Goal: Communication & Community: Share content

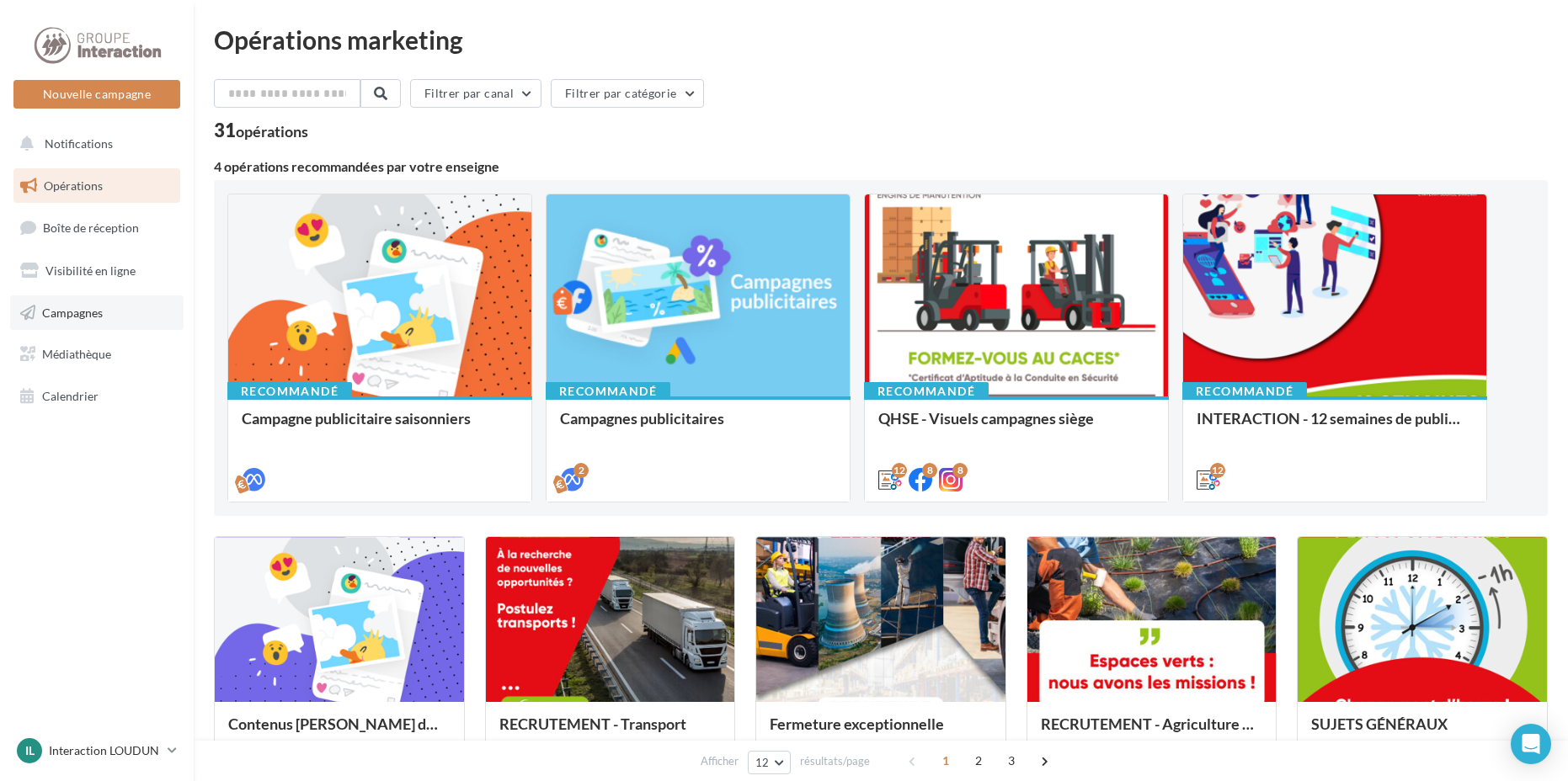
click at [45, 310] on span "Campagnes" at bounding box center [72, 312] width 61 height 14
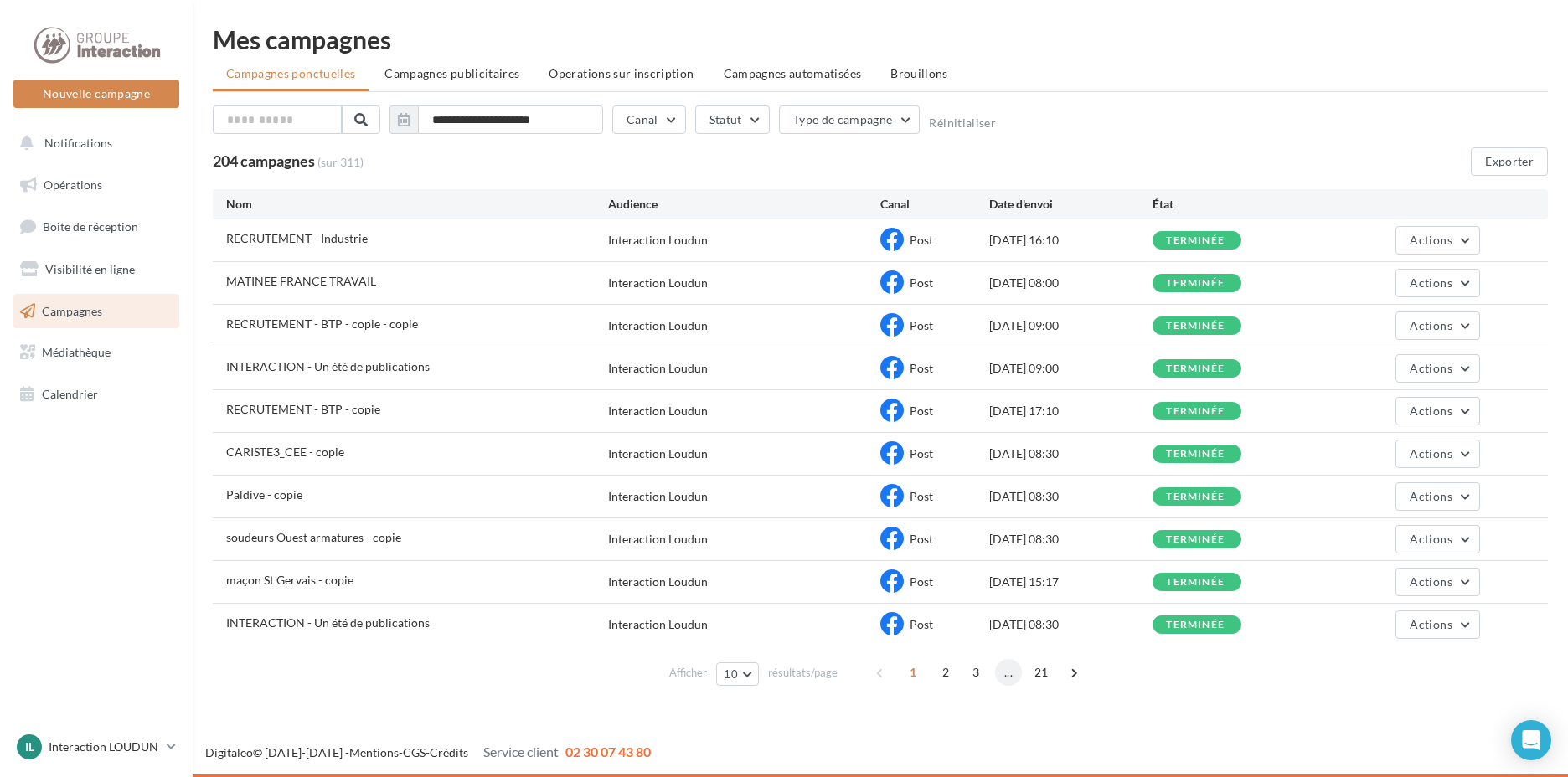
click at [1001, 669] on span "..." at bounding box center [1009, 673] width 27 height 27
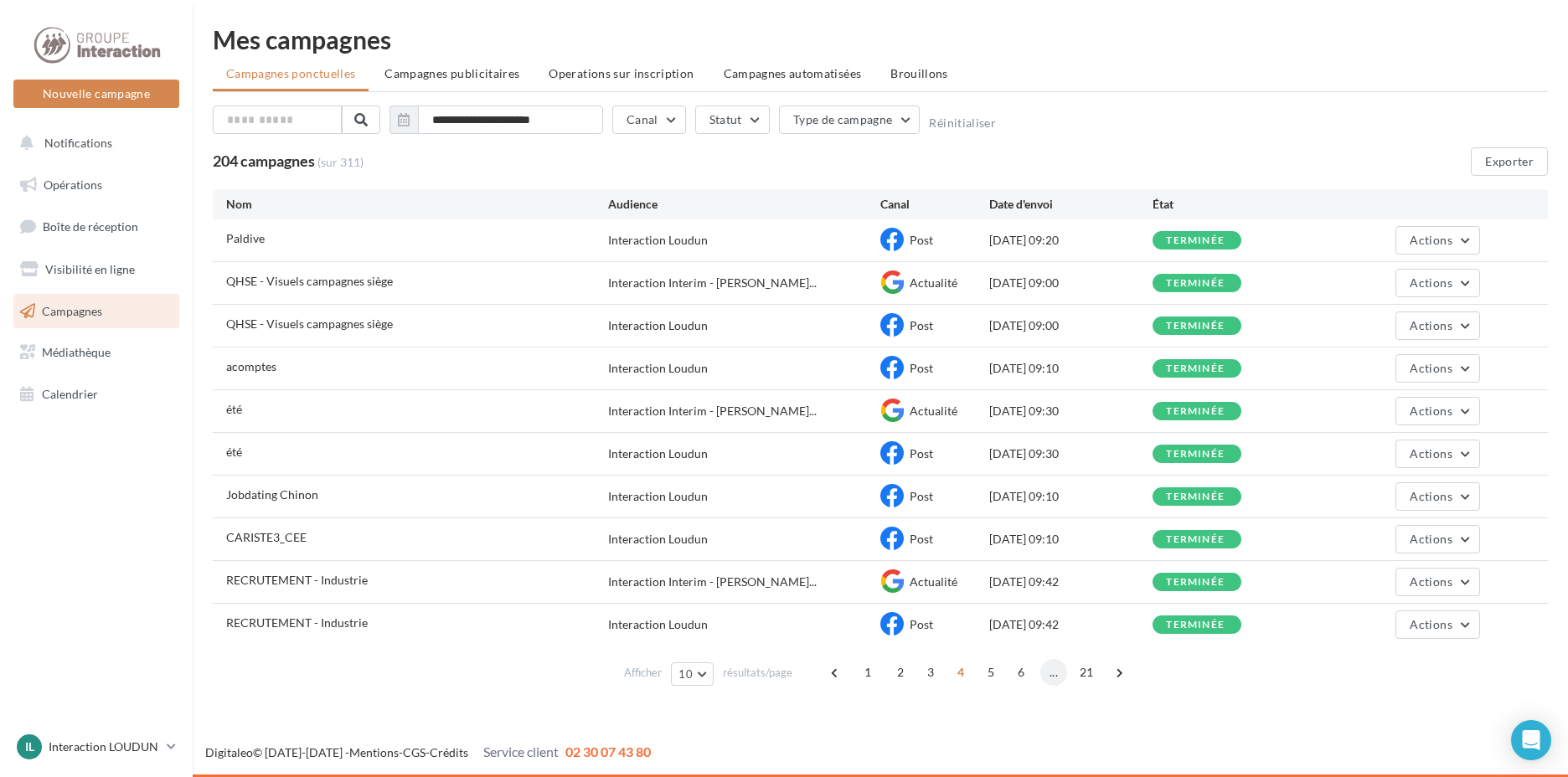
click at [1046, 673] on span "..." at bounding box center [1053, 673] width 27 height 27
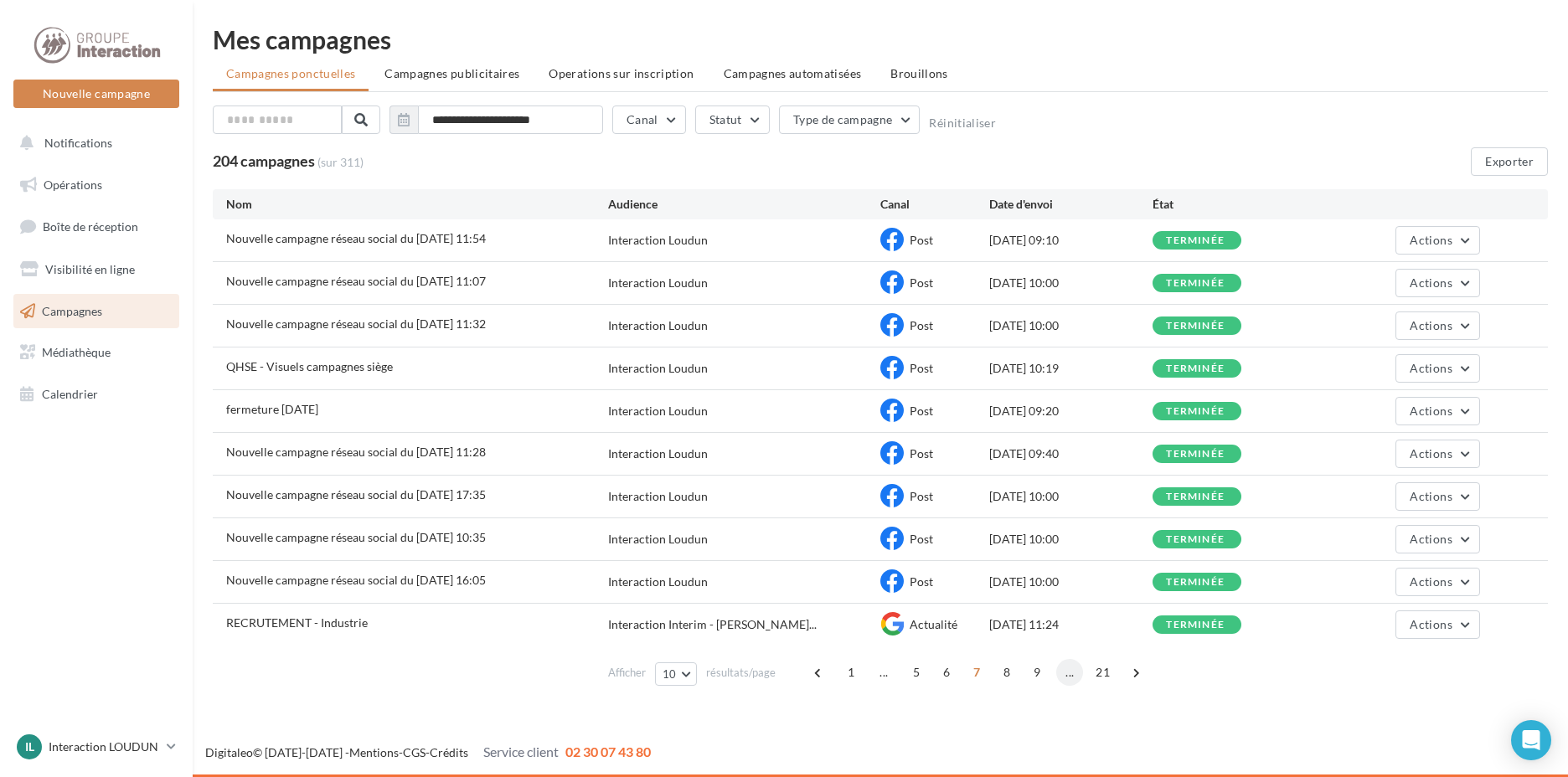
click at [1071, 675] on span "..." at bounding box center [1069, 673] width 27 height 27
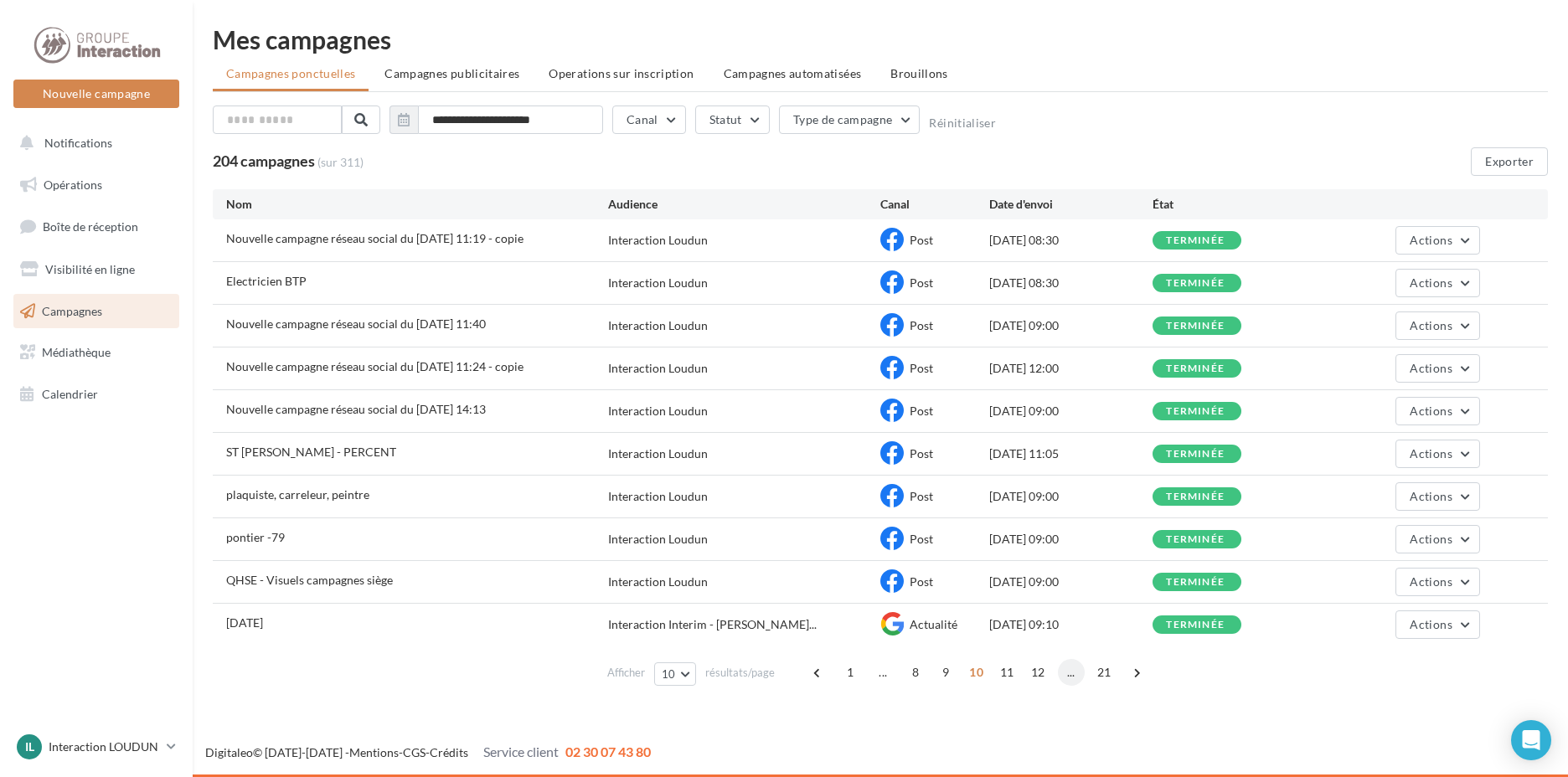
click at [1074, 676] on span "..." at bounding box center [1071, 673] width 27 height 27
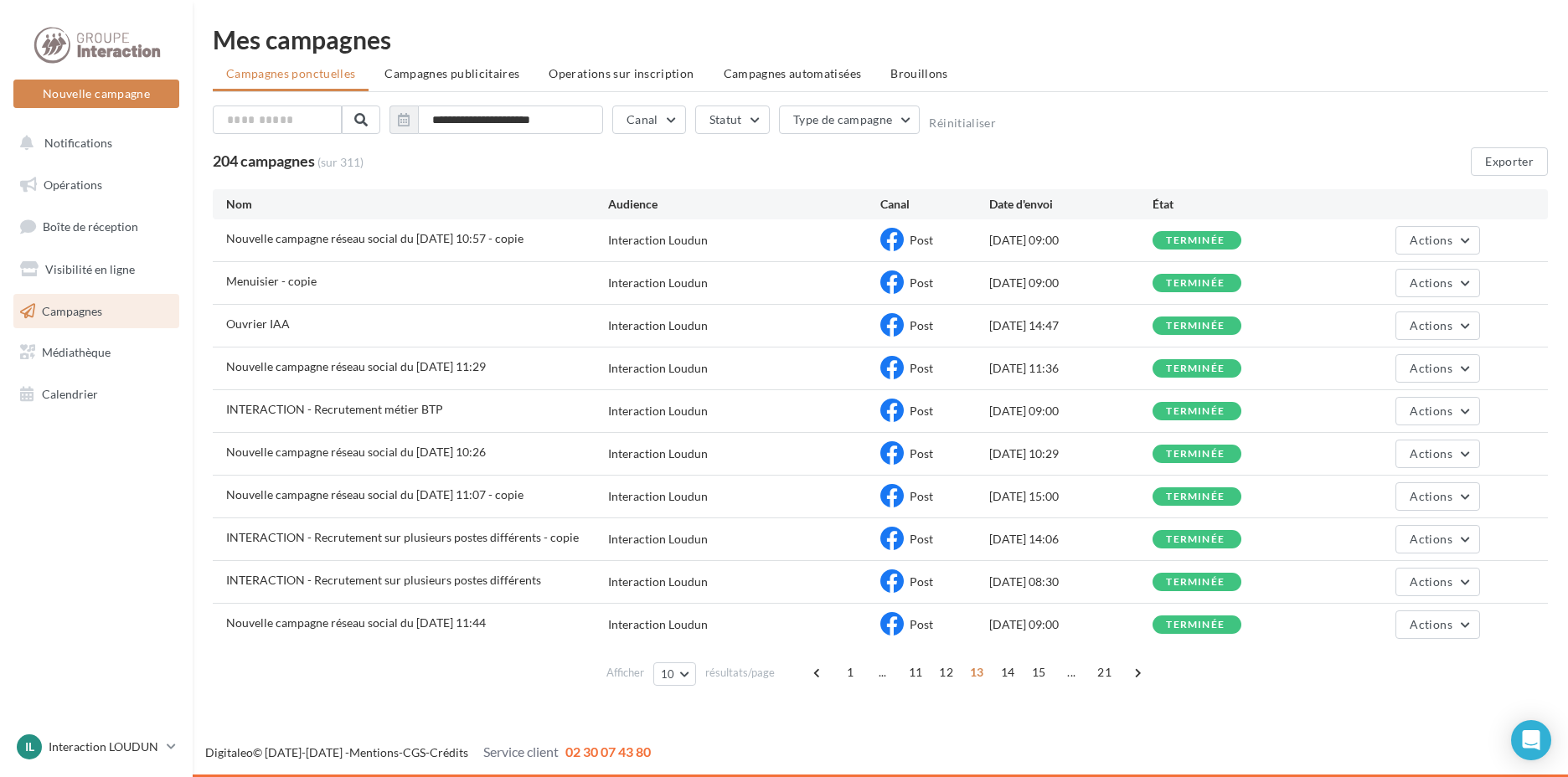
click at [1074, 676] on span "..." at bounding box center [1071, 673] width 27 height 27
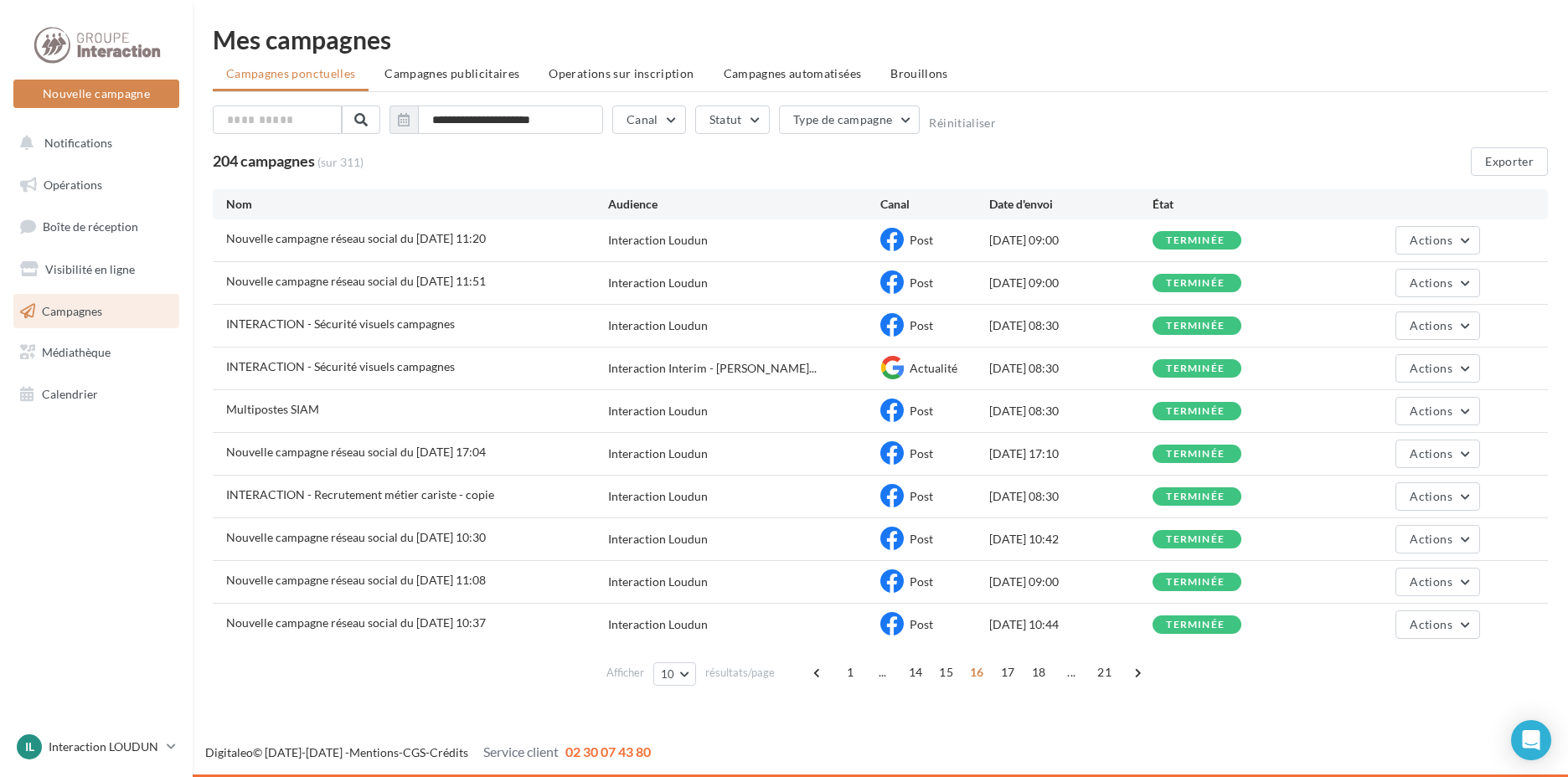
click at [1074, 676] on span "..." at bounding box center [1071, 673] width 27 height 27
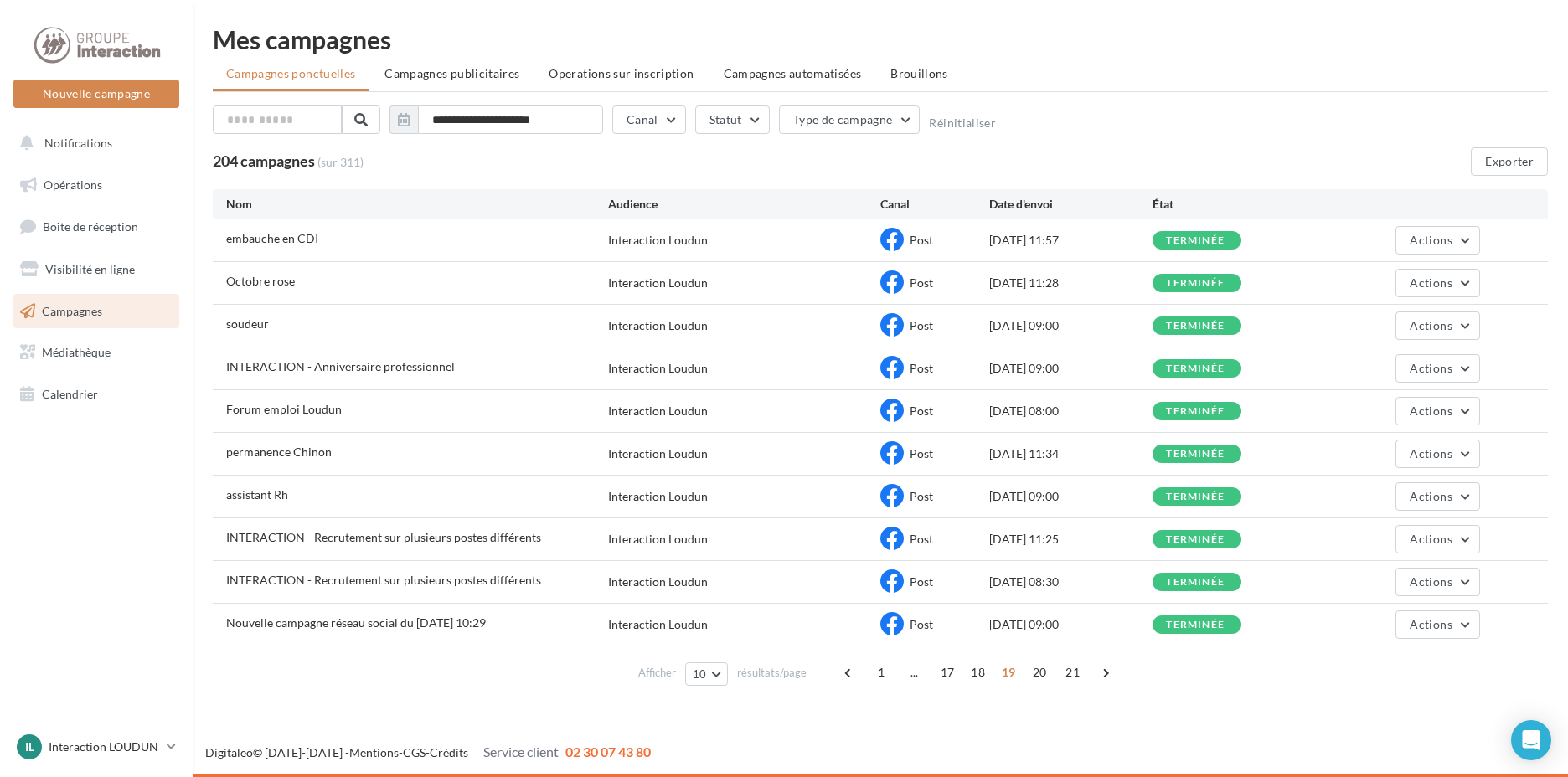
click at [1074, 676] on span "21" at bounding box center [1073, 673] width 28 height 27
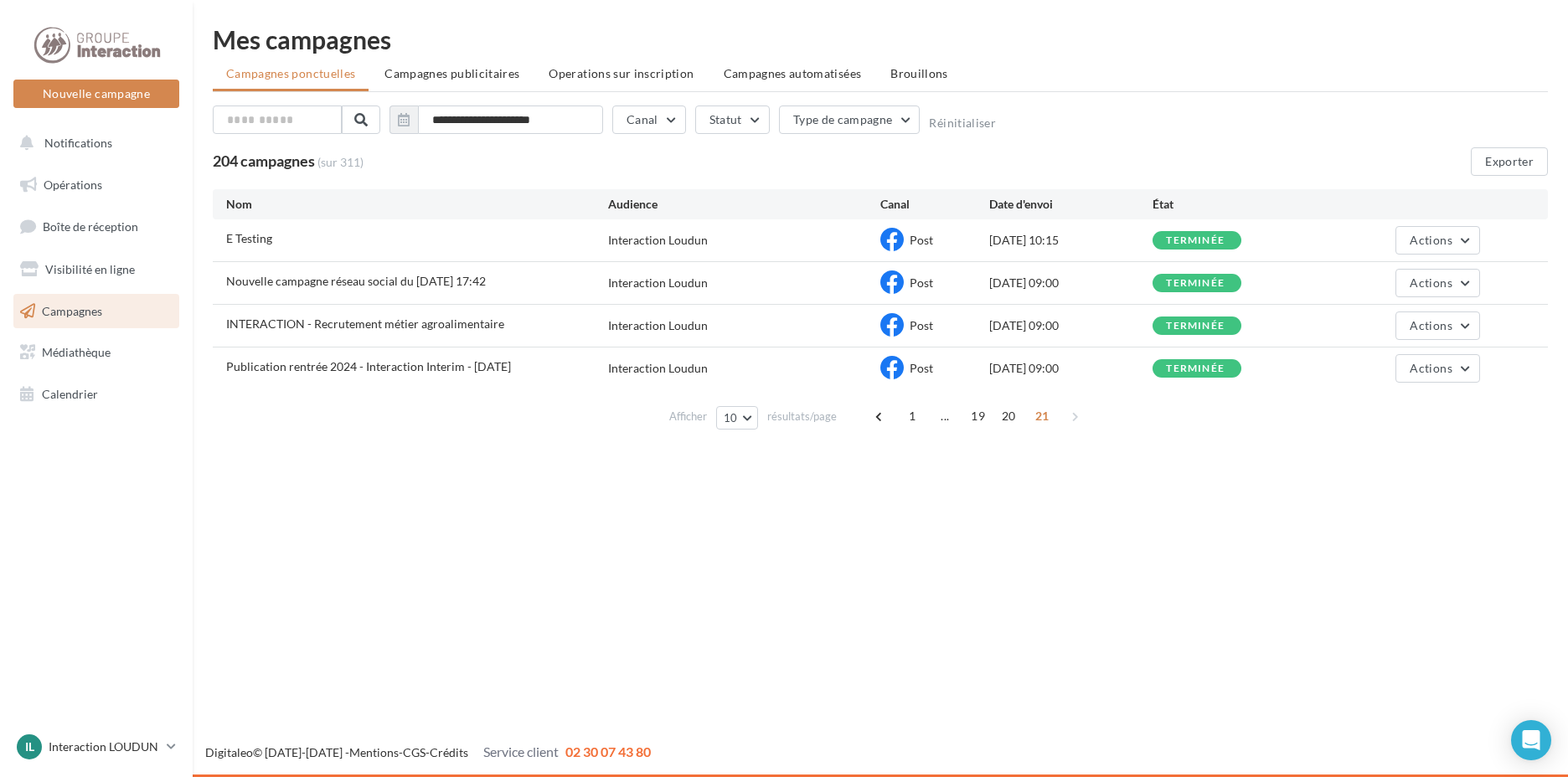
click at [1041, 418] on span "21" at bounding box center [1043, 416] width 28 height 27
click at [1073, 413] on div "1 ... 19 20 21" at bounding box center [979, 416] width 225 height 27
click at [80, 350] on span "Médiathèque" at bounding box center [76, 352] width 68 height 14
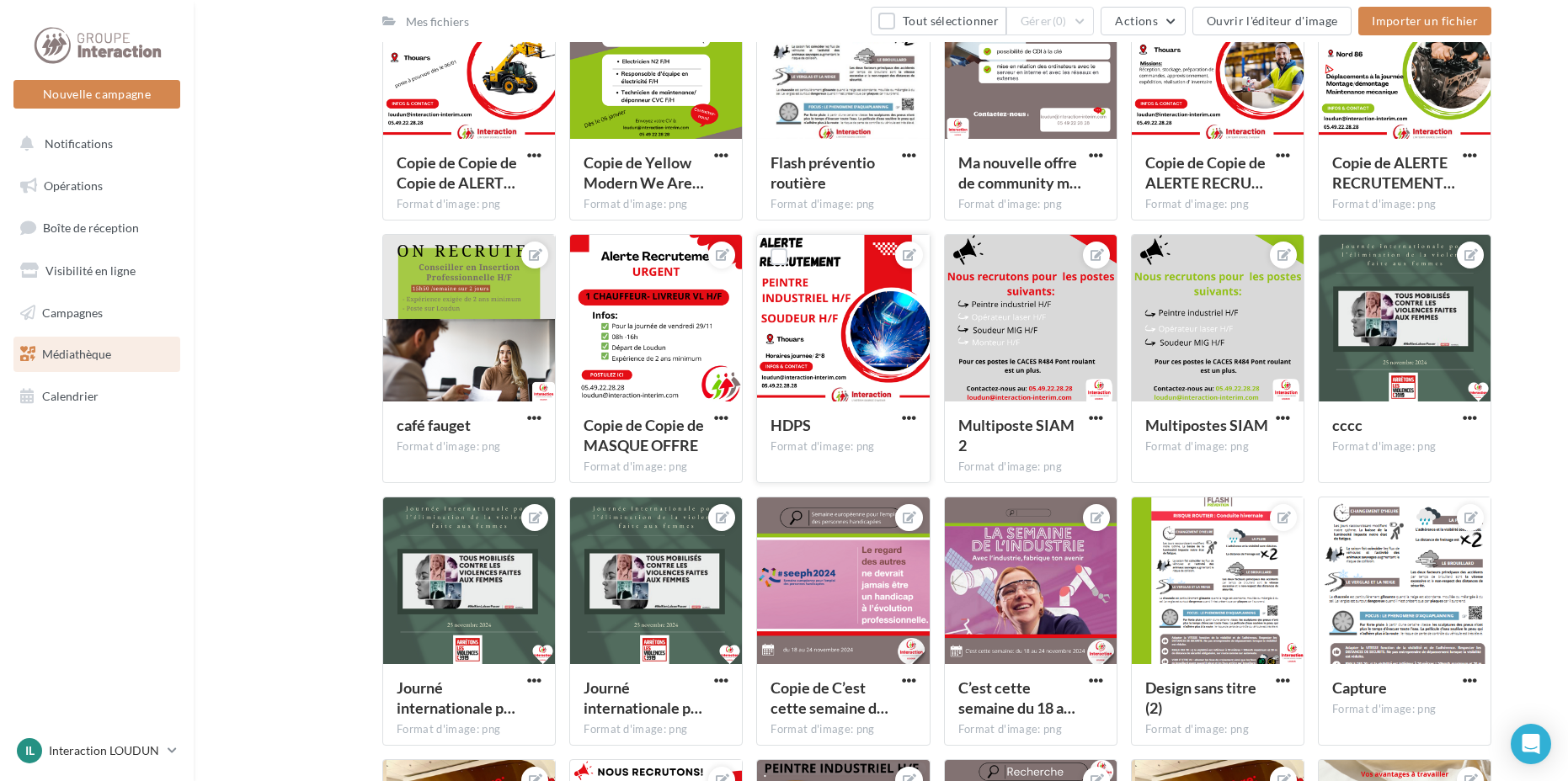
scroll to position [5445, 0]
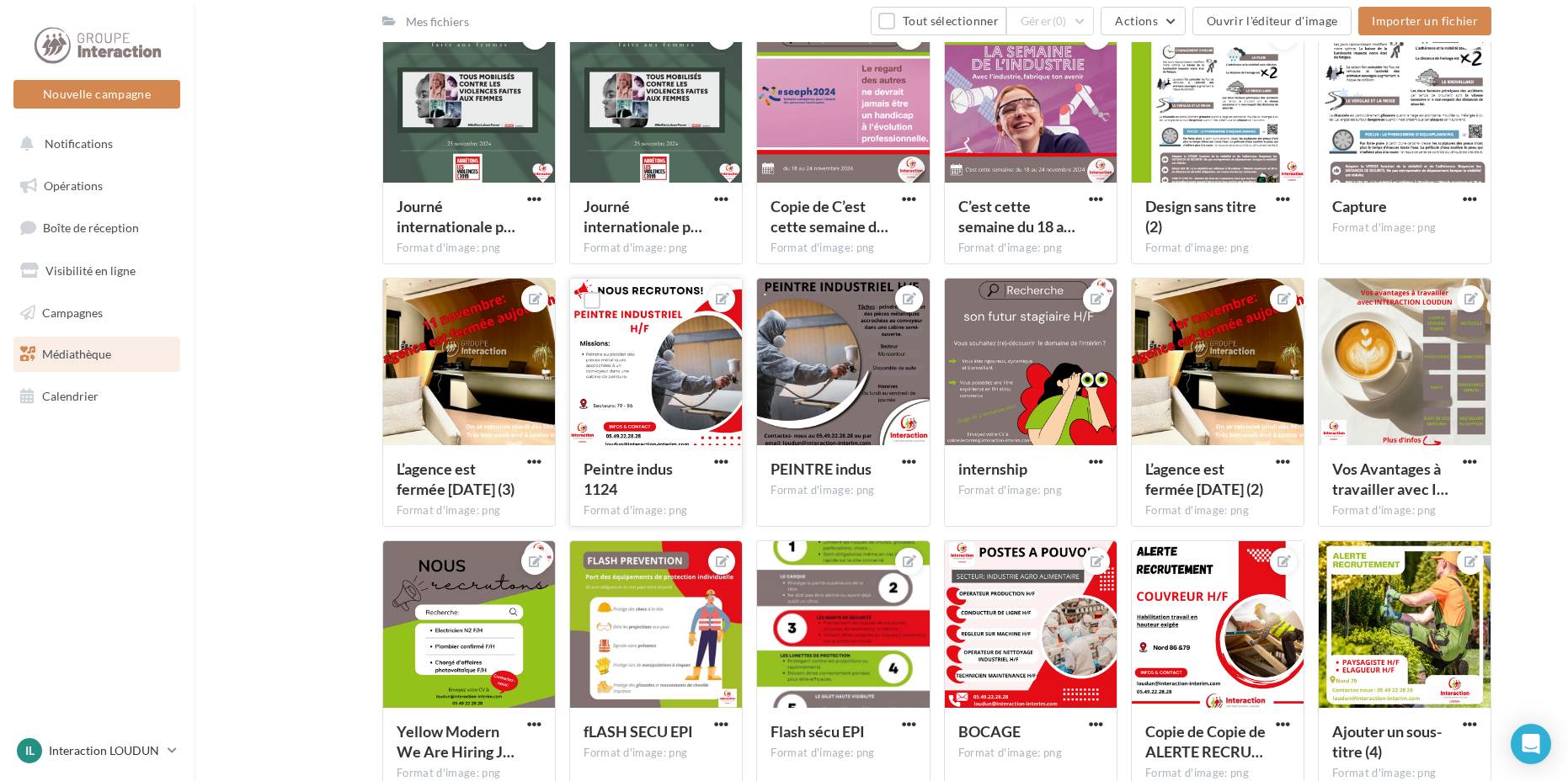
click at [628, 365] on div at bounding box center [656, 362] width 172 height 168
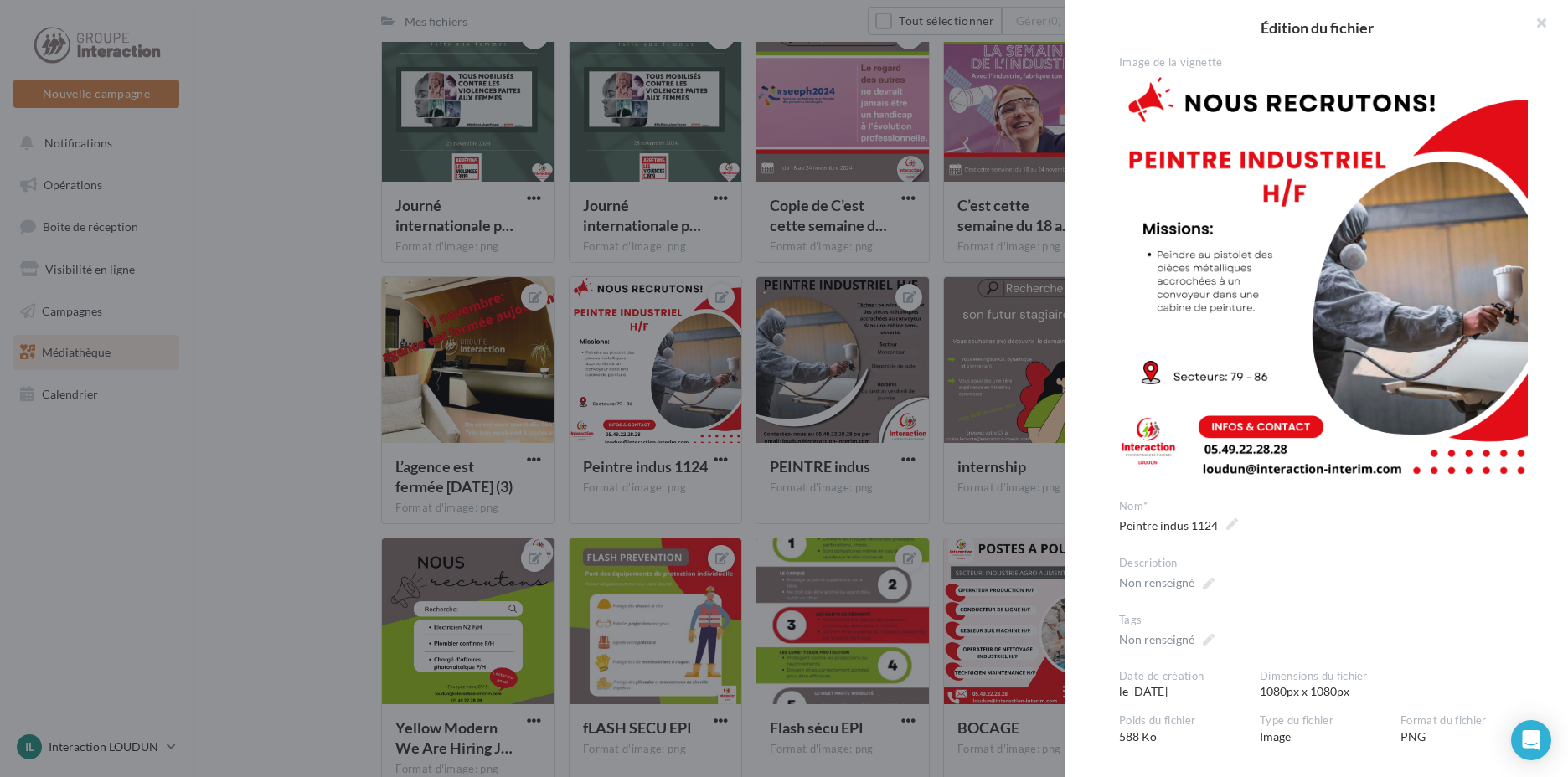
click at [720, 460] on div at bounding box center [784, 388] width 1568 height 777
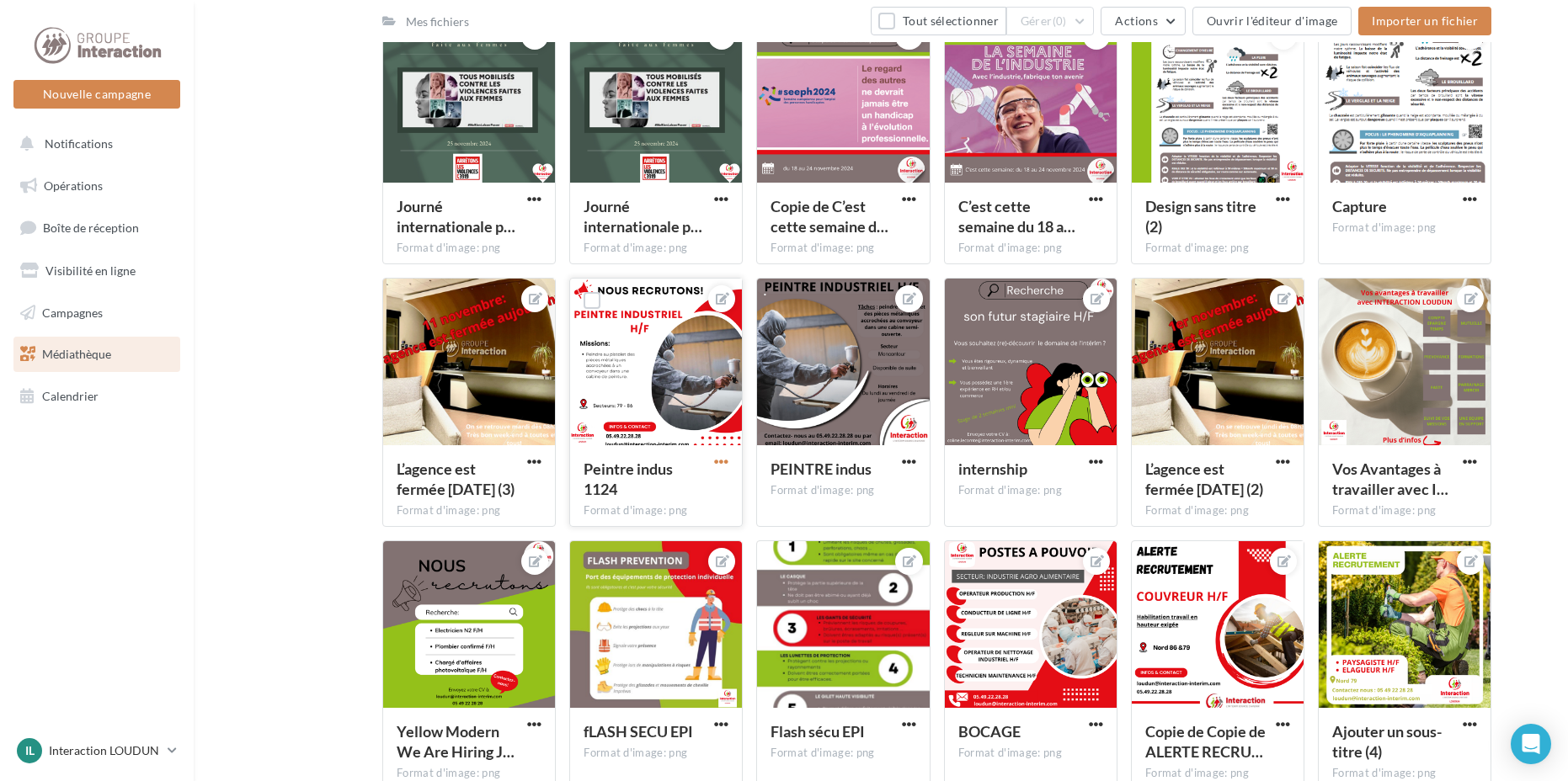
click at [715, 458] on span "button" at bounding box center [721, 462] width 14 height 14
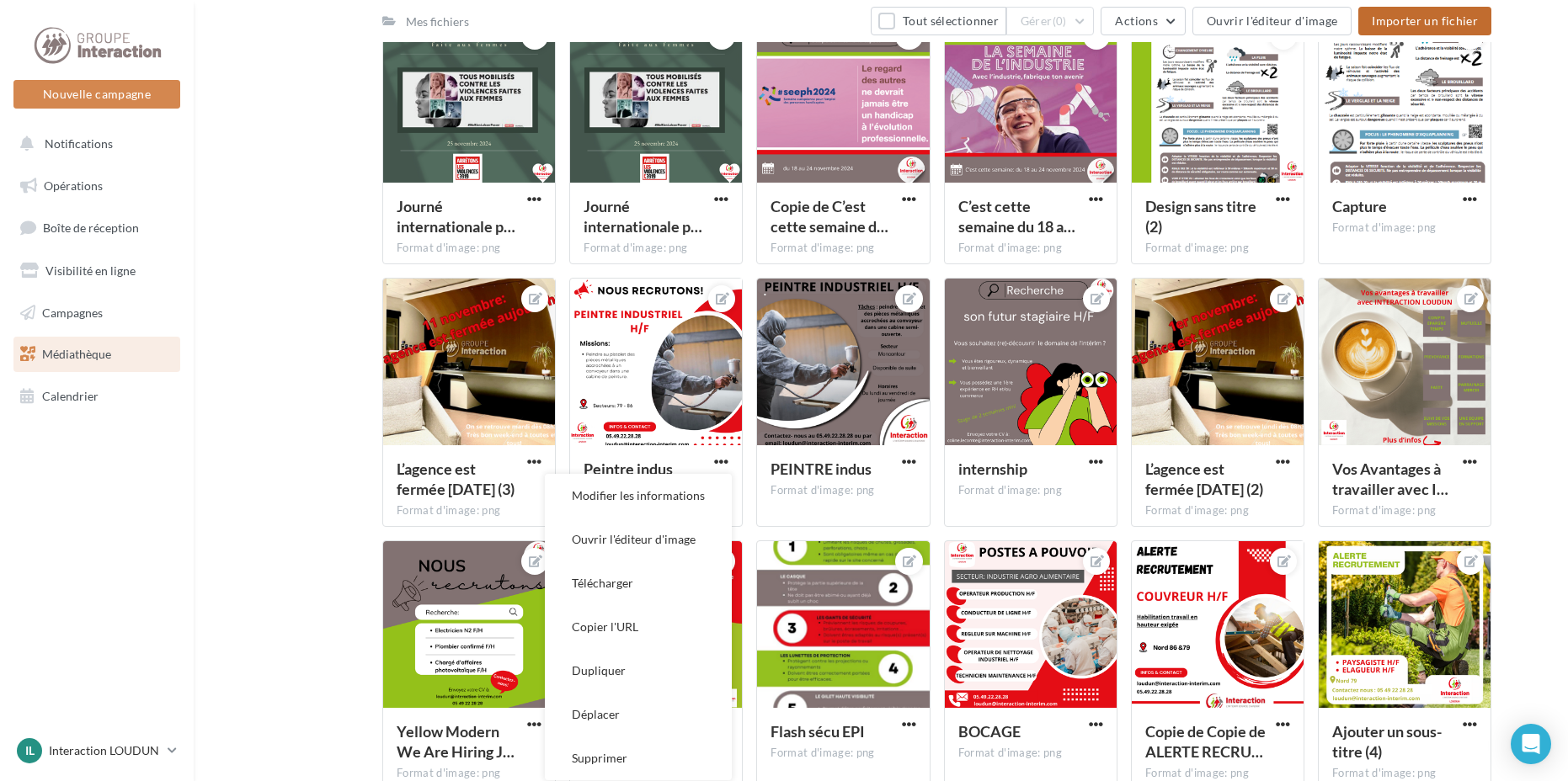
click at [1439, 25] on span "Importer un fichier" at bounding box center [1425, 20] width 106 height 14
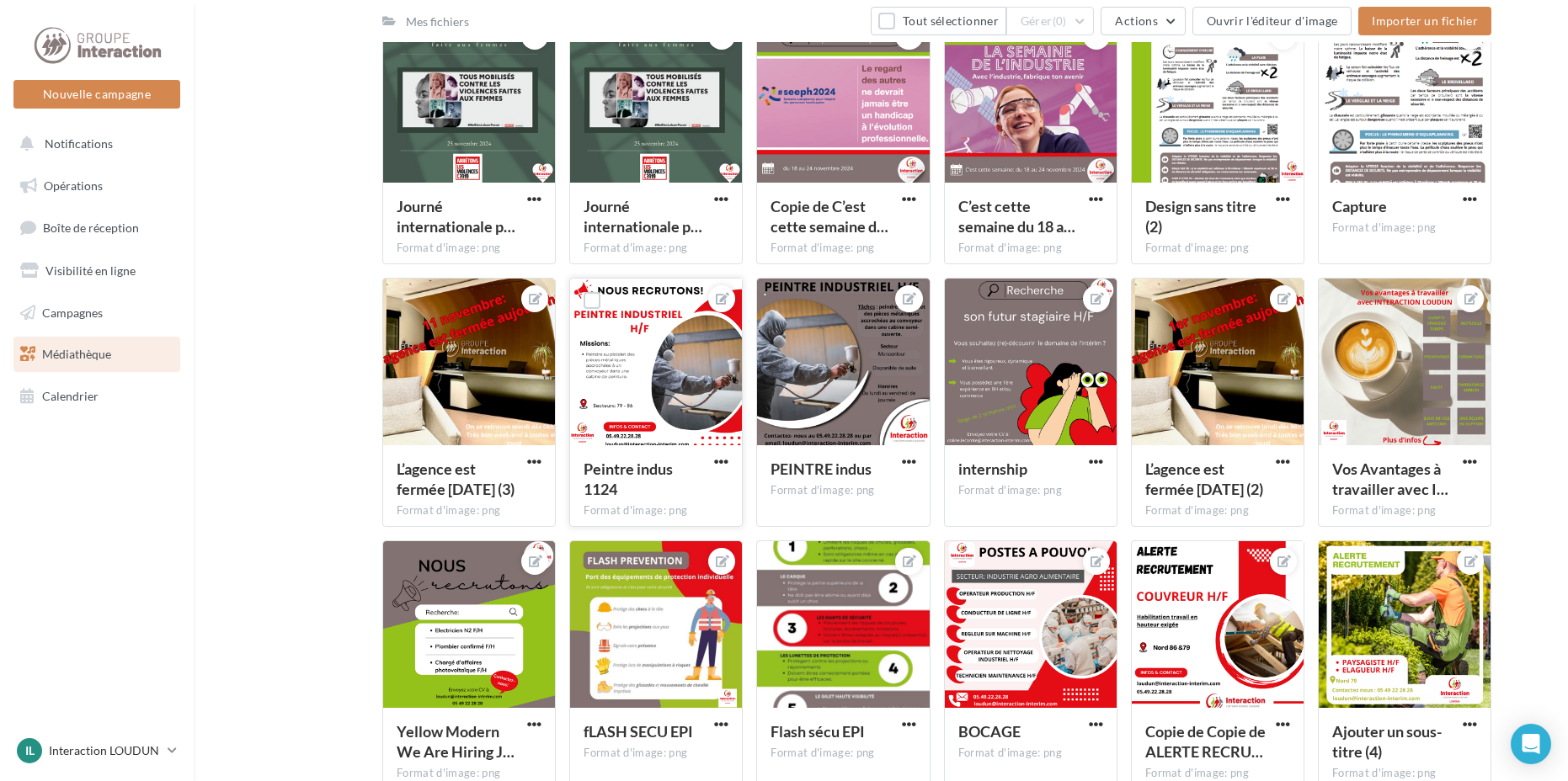
click at [690, 374] on div at bounding box center [656, 362] width 172 height 168
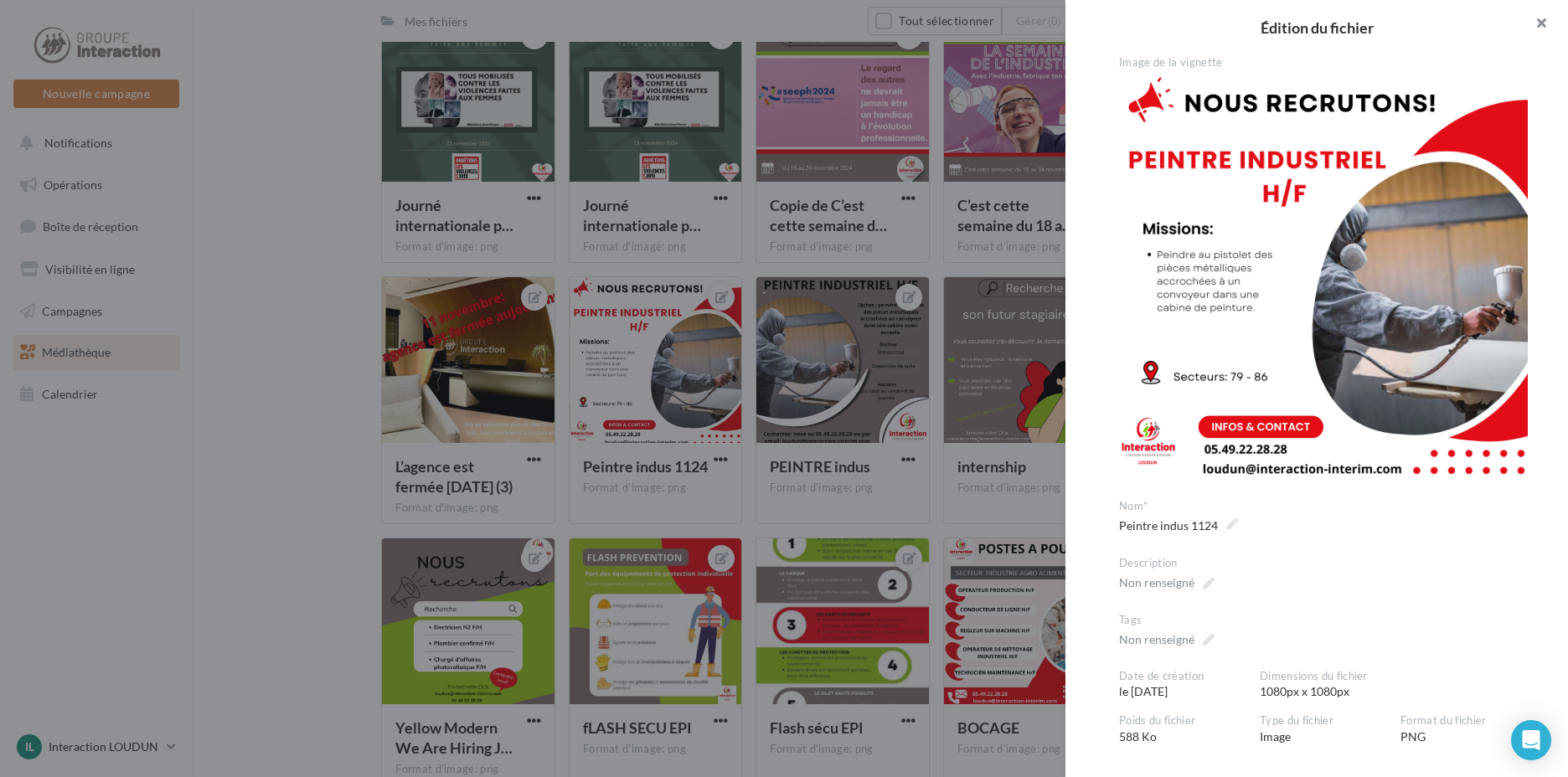
click at [1553, 13] on button "button" at bounding box center [1534, 25] width 67 height 50
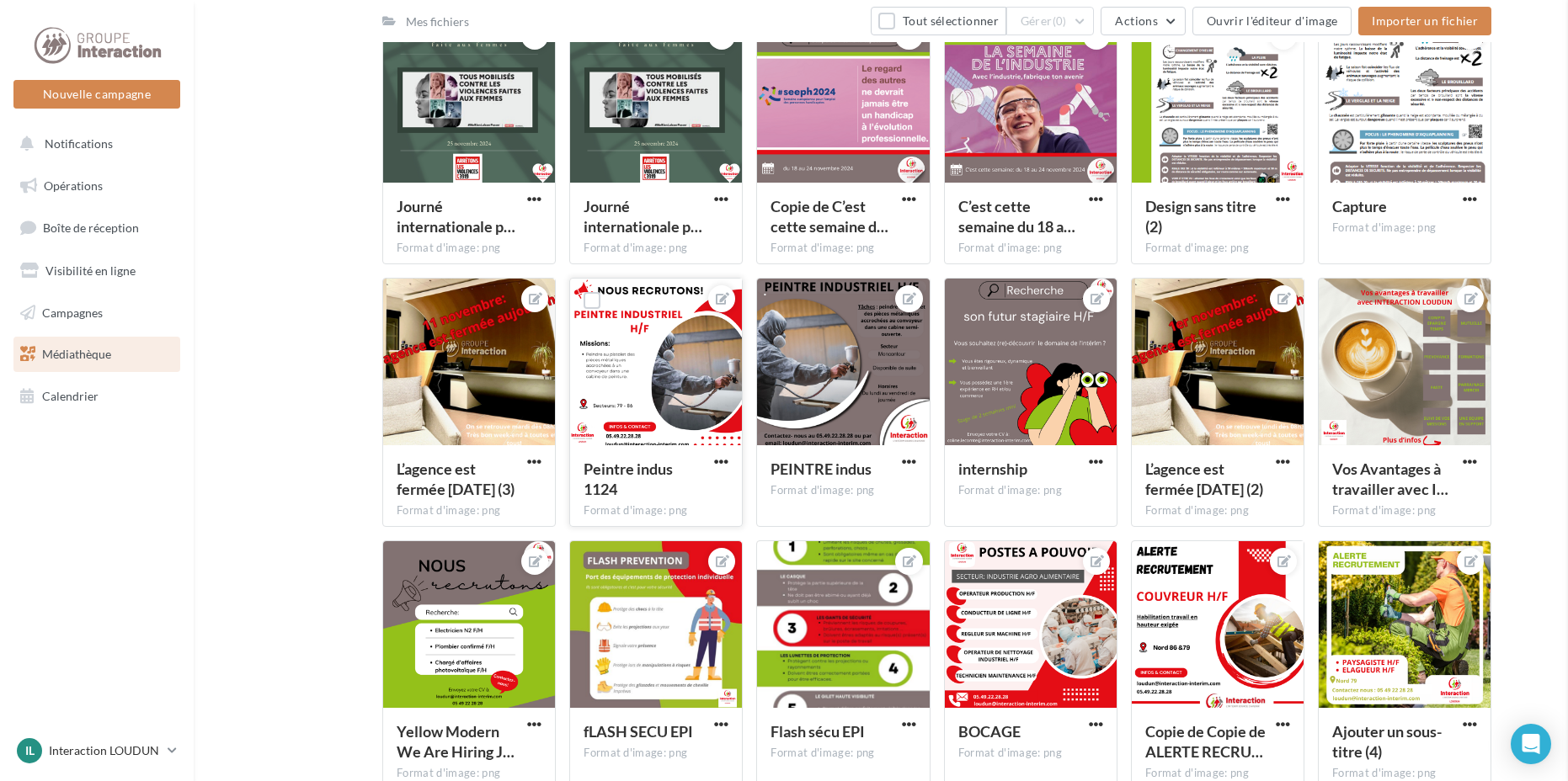
click at [637, 322] on div at bounding box center [656, 362] width 172 height 168
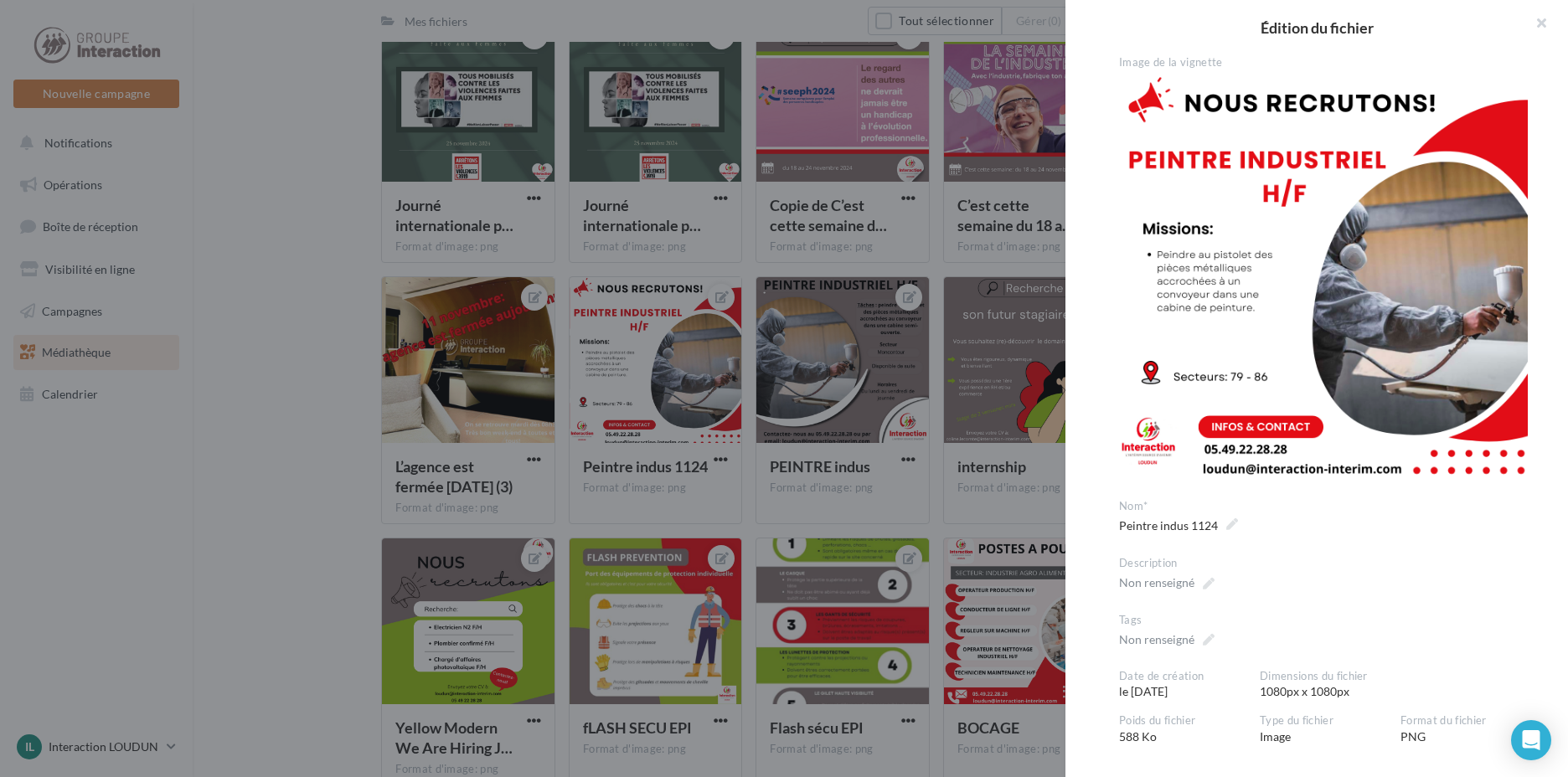
click at [709, 366] on div at bounding box center [784, 388] width 1568 height 777
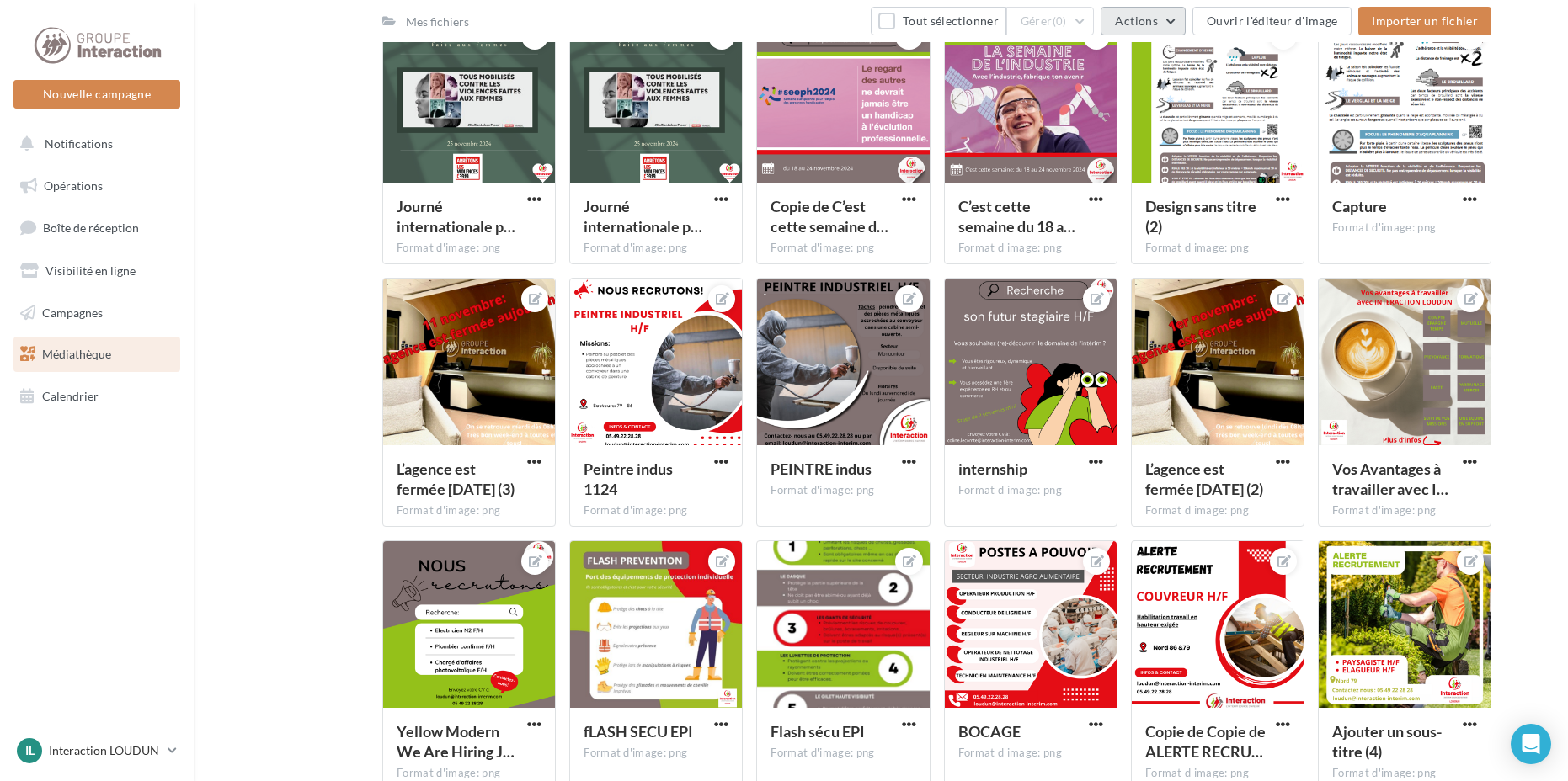
click at [1157, 25] on span "Actions" at bounding box center [1136, 20] width 42 height 14
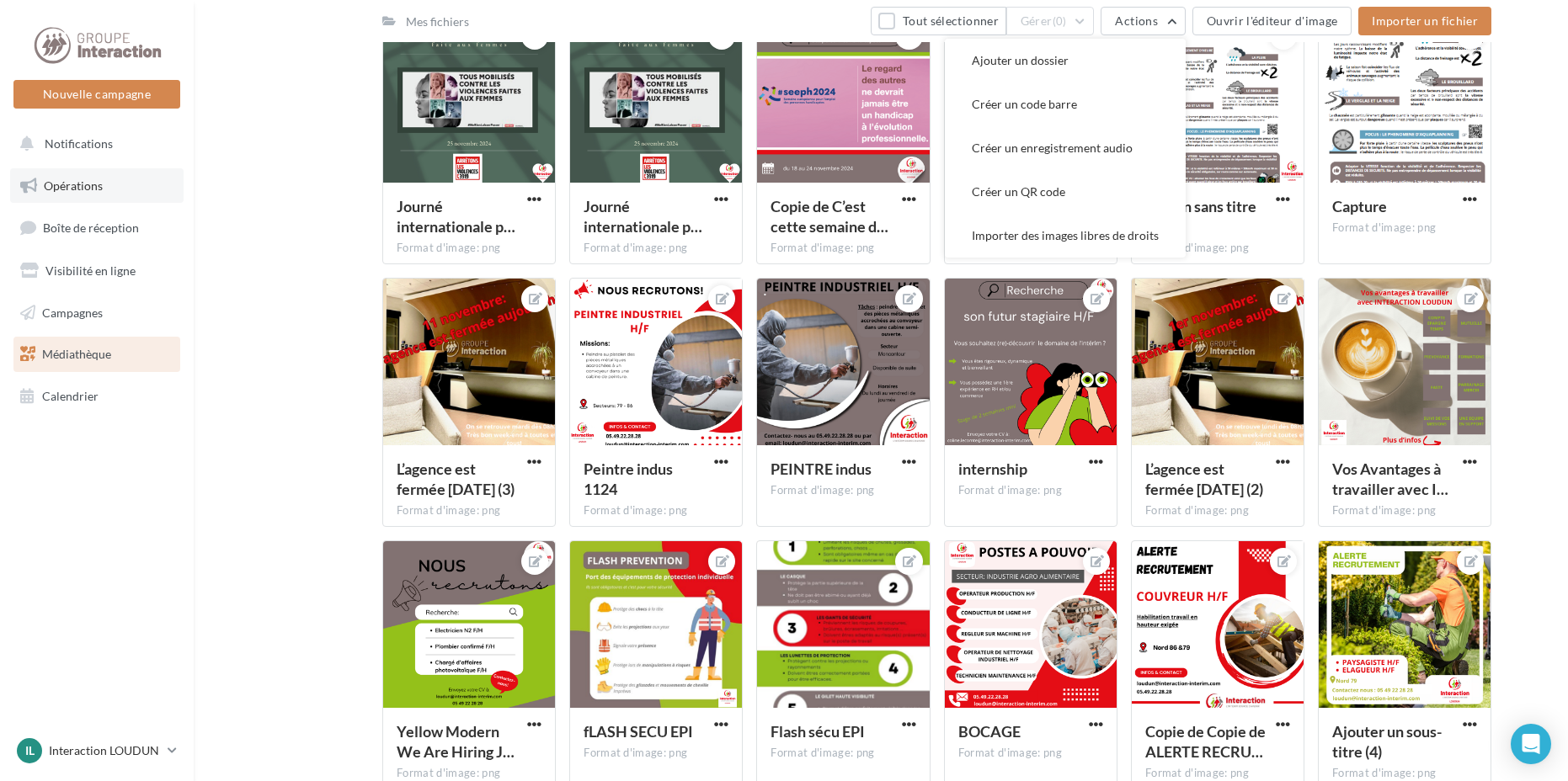
click at [92, 177] on link "Opérations" at bounding box center [96, 186] width 174 height 35
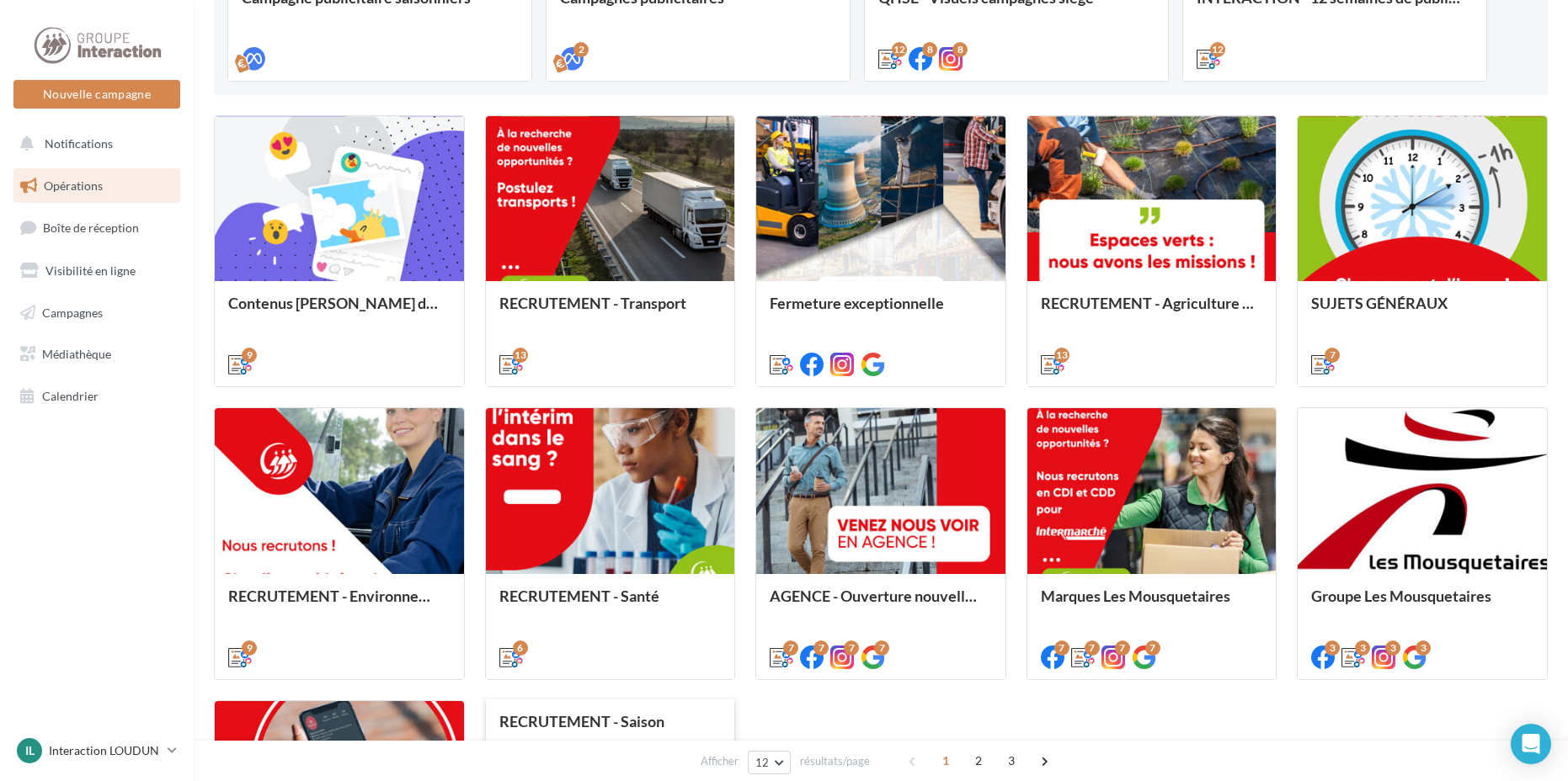
scroll to position [753, 0]
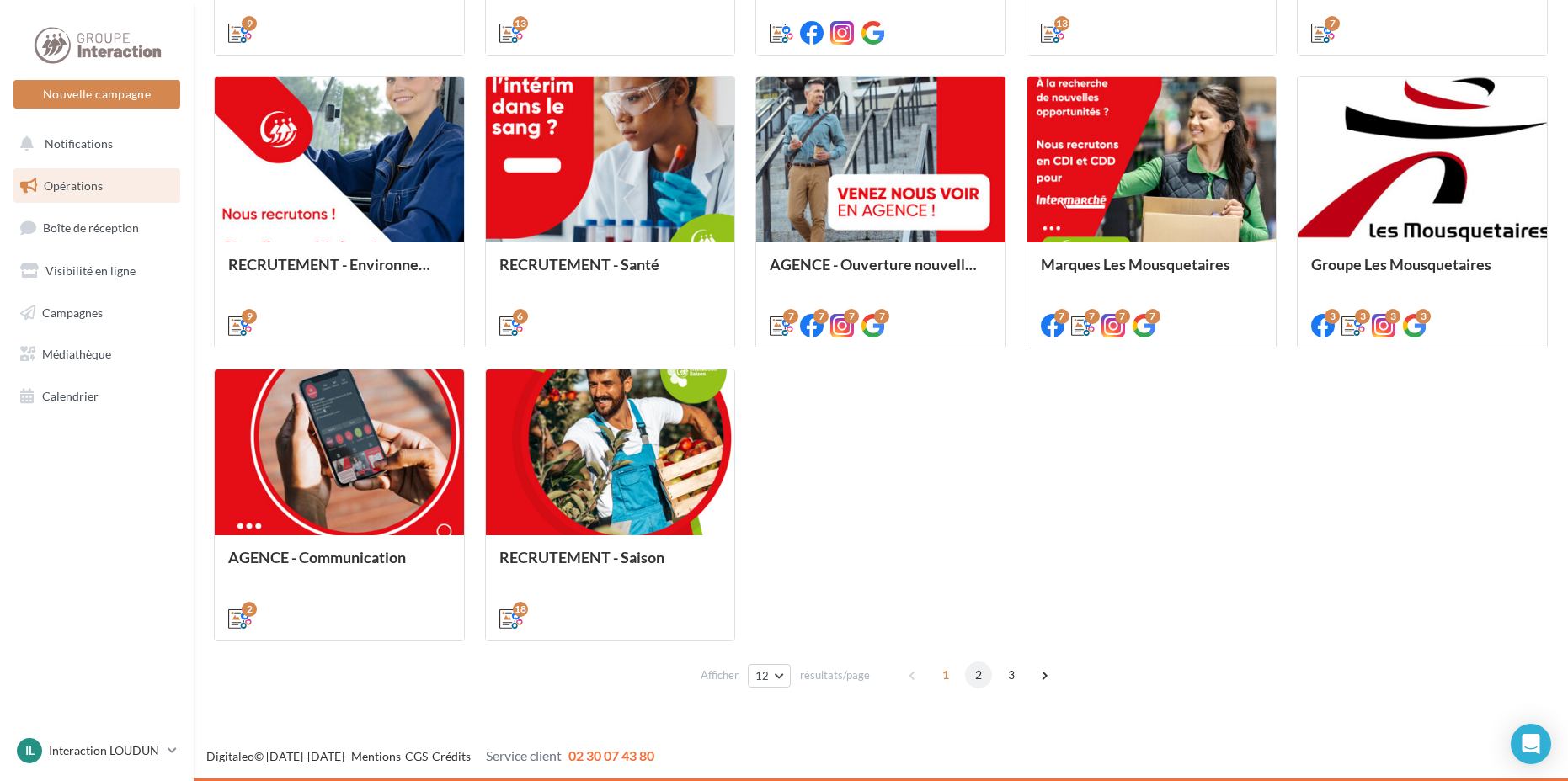
click at [983, 679] on span "2" at bounding box center [978, 675] width 27 height 27
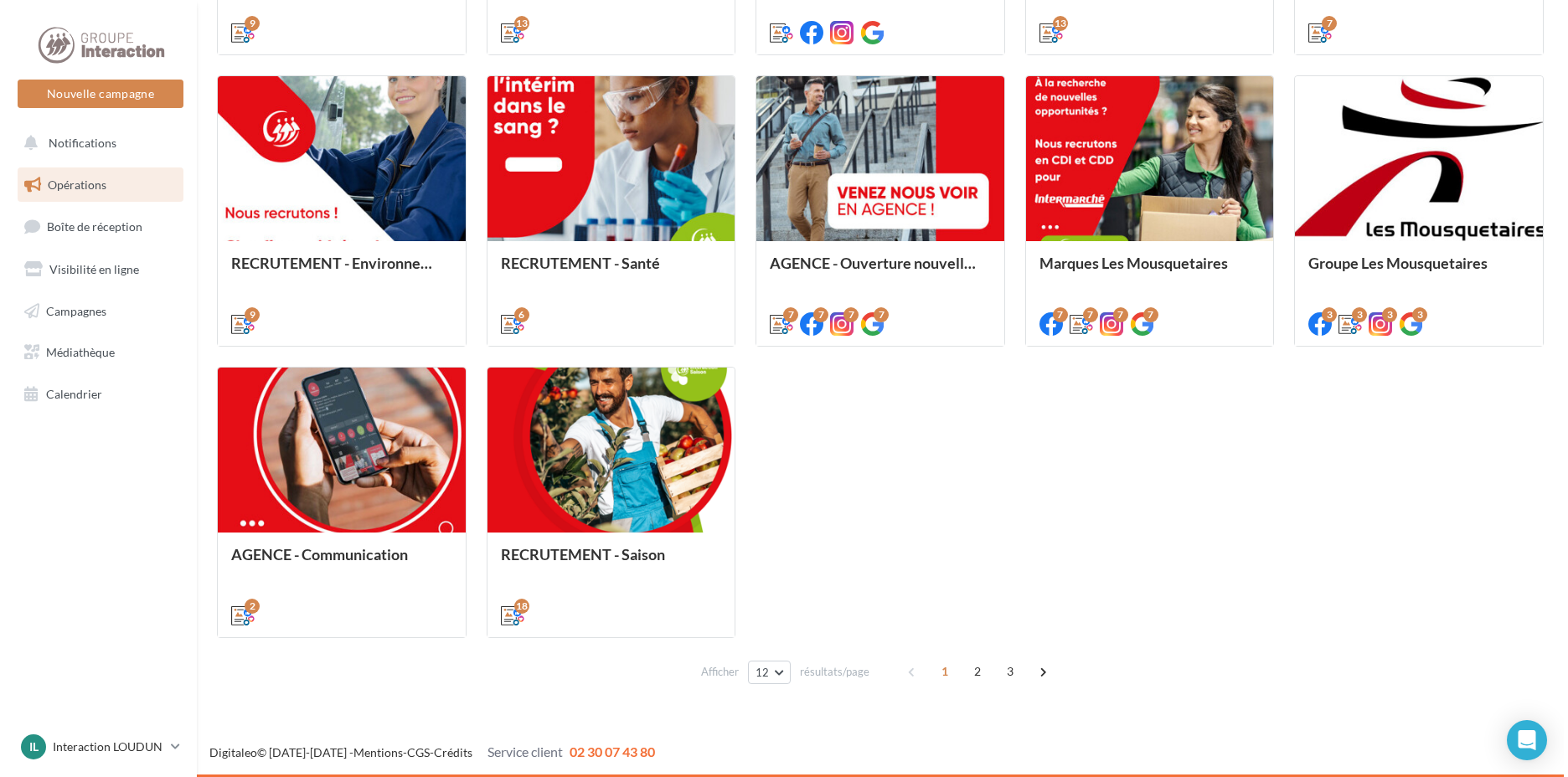
scroll to position [467, 0]
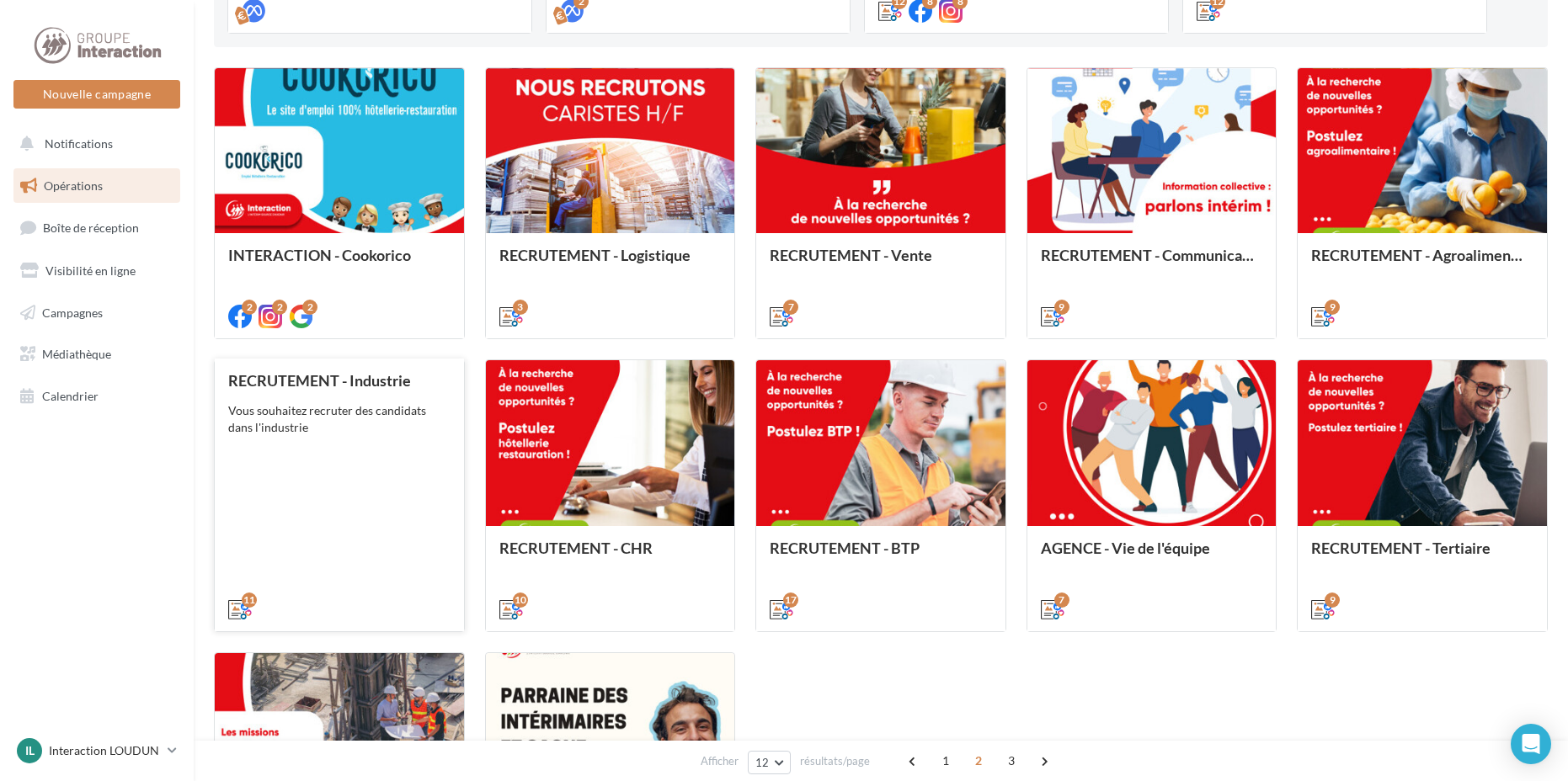
click at [367, 432] on div "Vous souhaitez recruter des candidats dans l'industrie" at bounding box center [340, 420] width 222 height 33
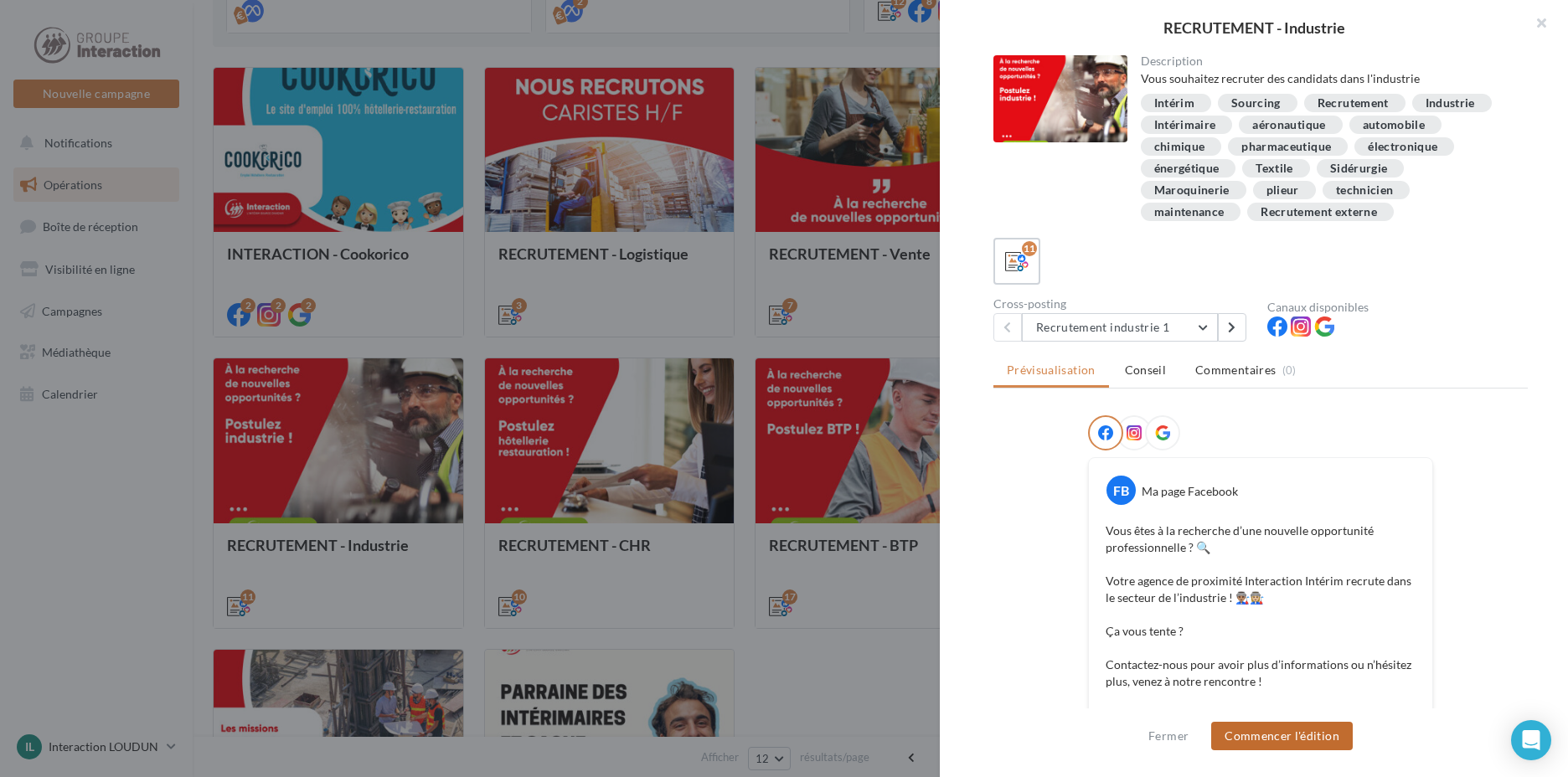
click at [1276, 738] on button "Commencer l'édition" at bounding box center [1281, 736] width 141 height 28
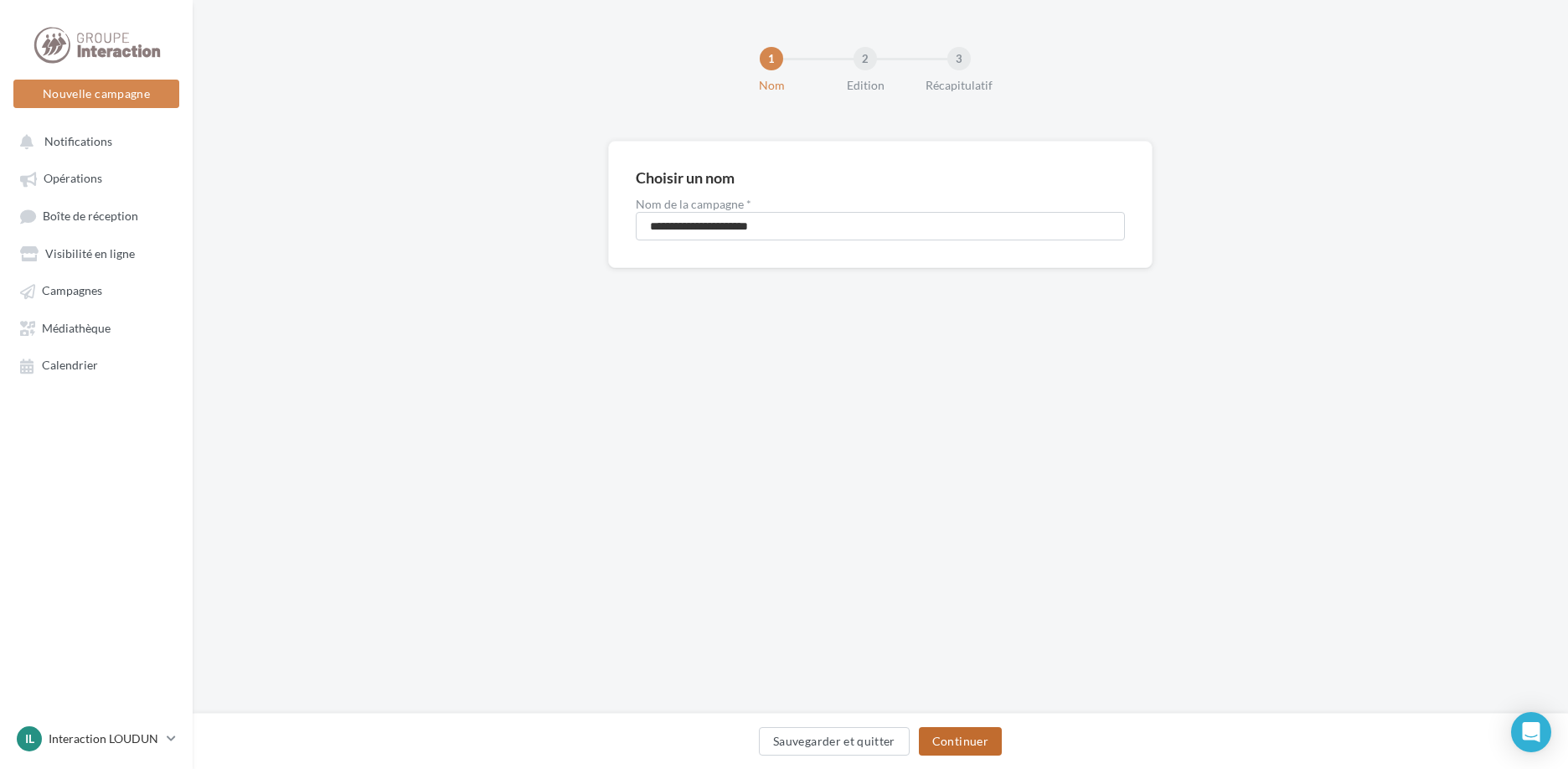
click at [974, 744] on button "Continuer" at bounding box center [960, 741] width 83 height 28
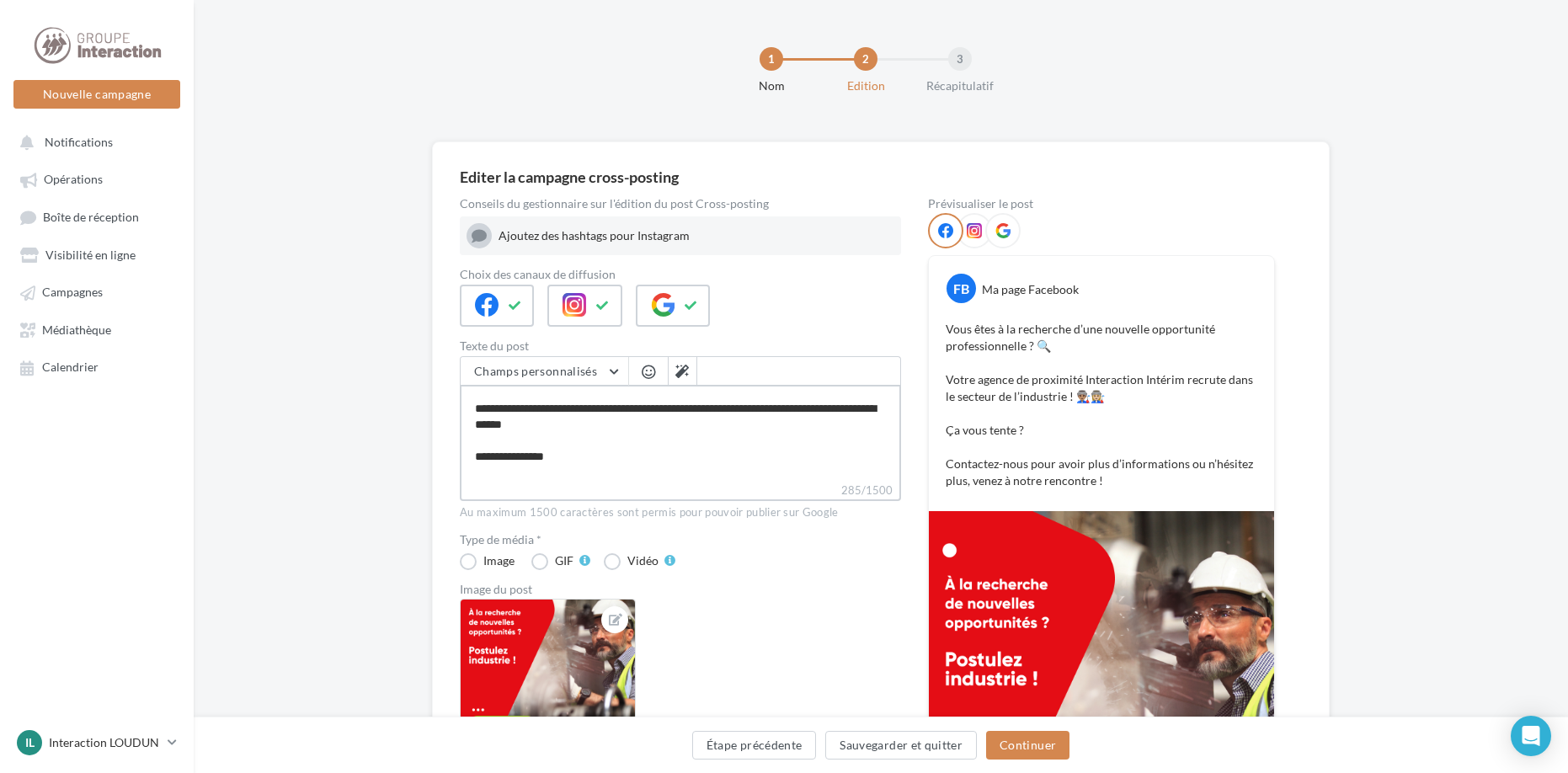
scroll to position [64, 0]
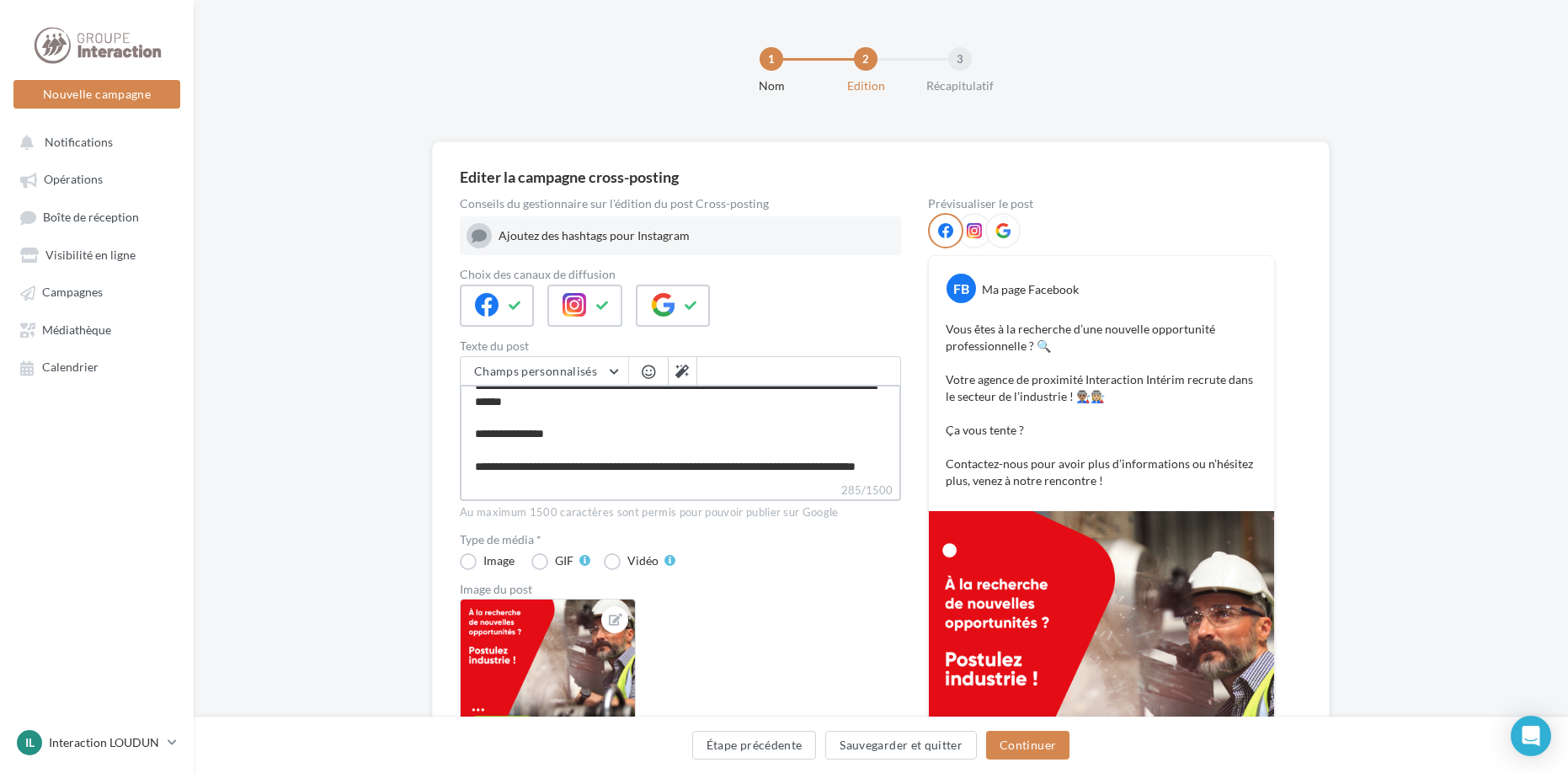
drag, startPoint x: 474, startPoint y: 398, endPoint x: 617, endPoint y: 502, distance: 176.8
click at [617, 502] on div "Champs personnalisés Adresse de l'entreprise Téléphone de l'entreprise Nom de l…" at bounding box center [680, 438] width 441 height 164
paste textarea "**********"
type textarea "**********"
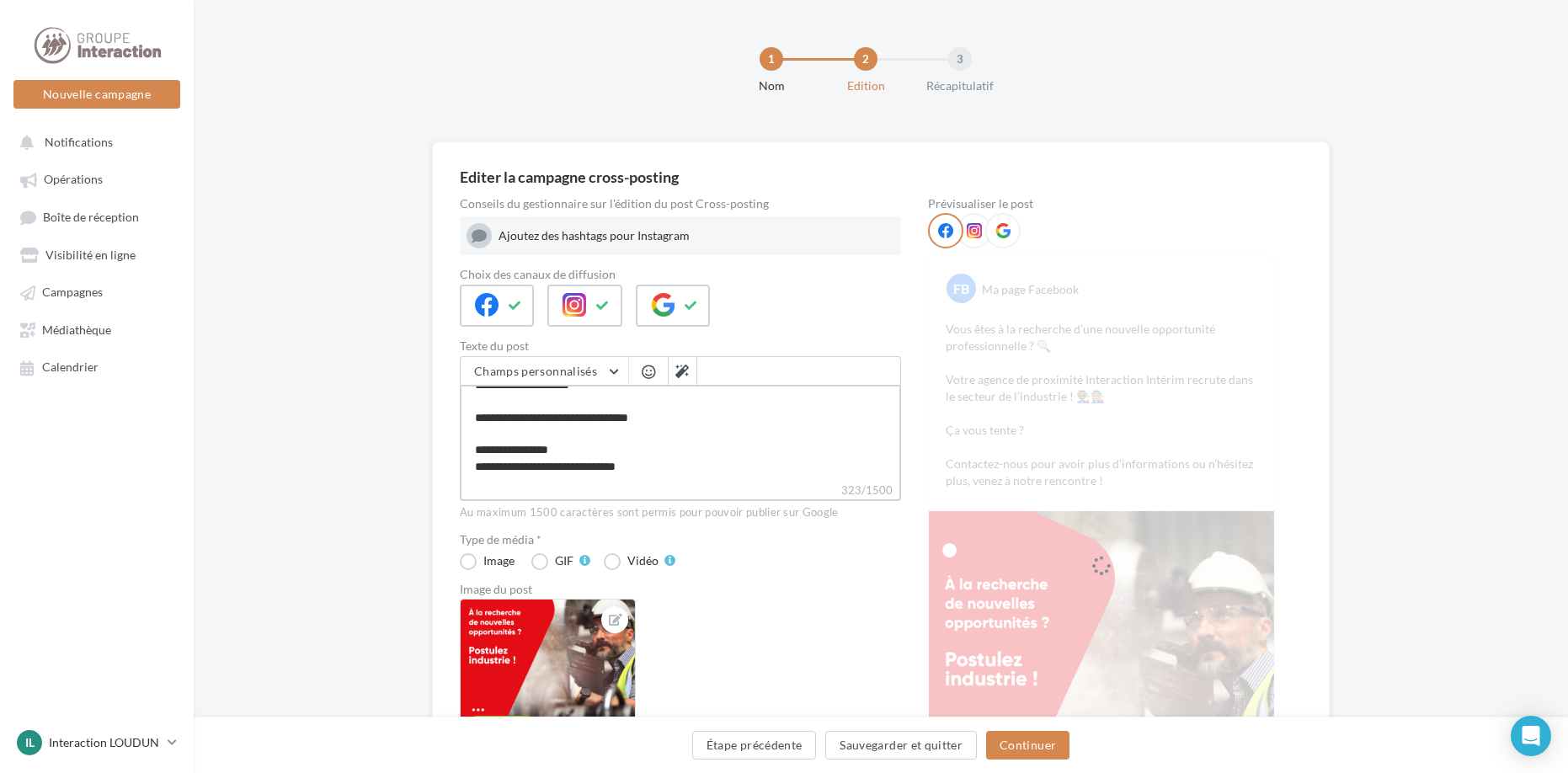
scroll to position [85, 0]
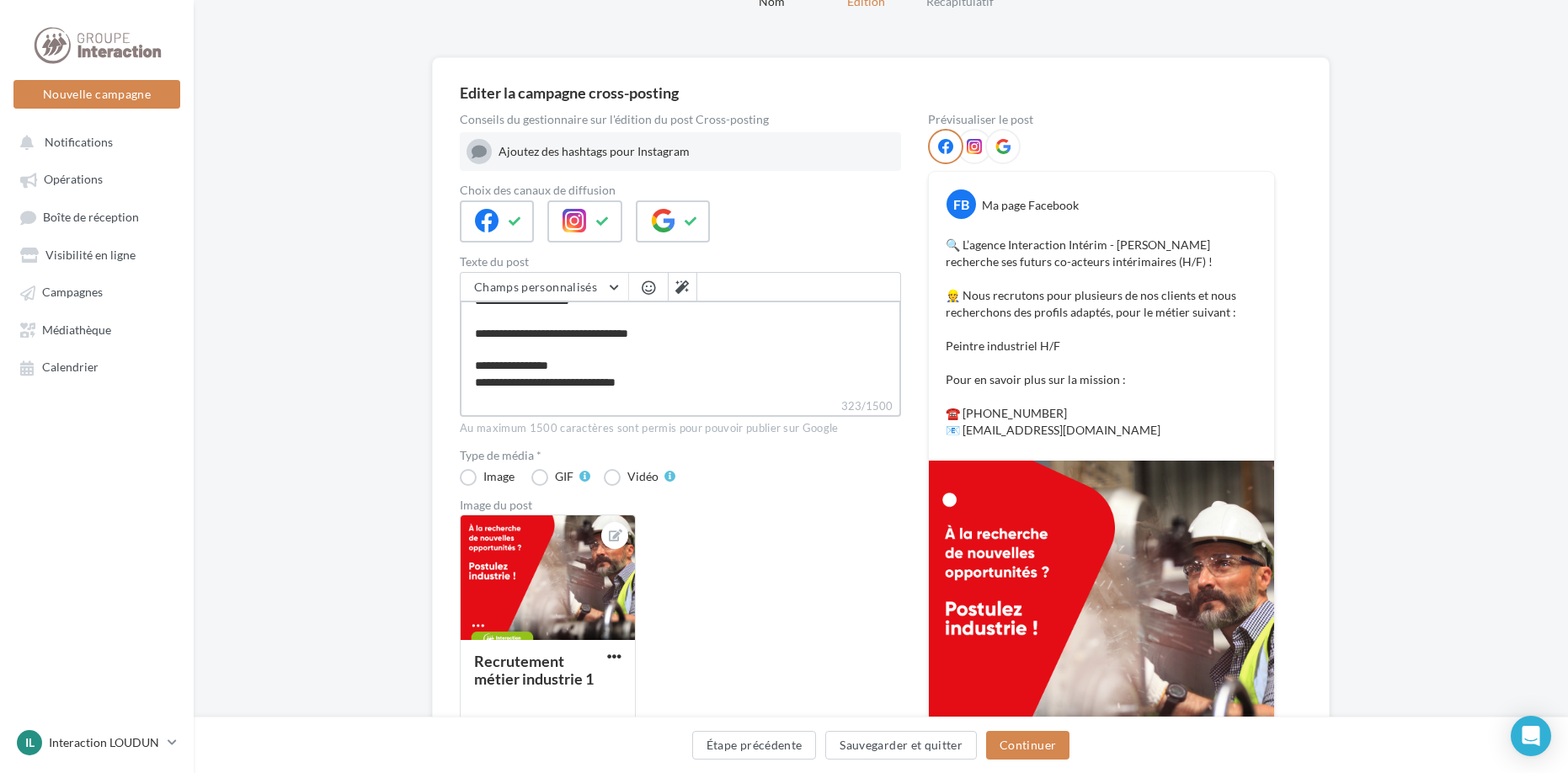
type textarea "**********"
click at [1142, 526] on img at bounding box center [1101, 633] width 346 height 346
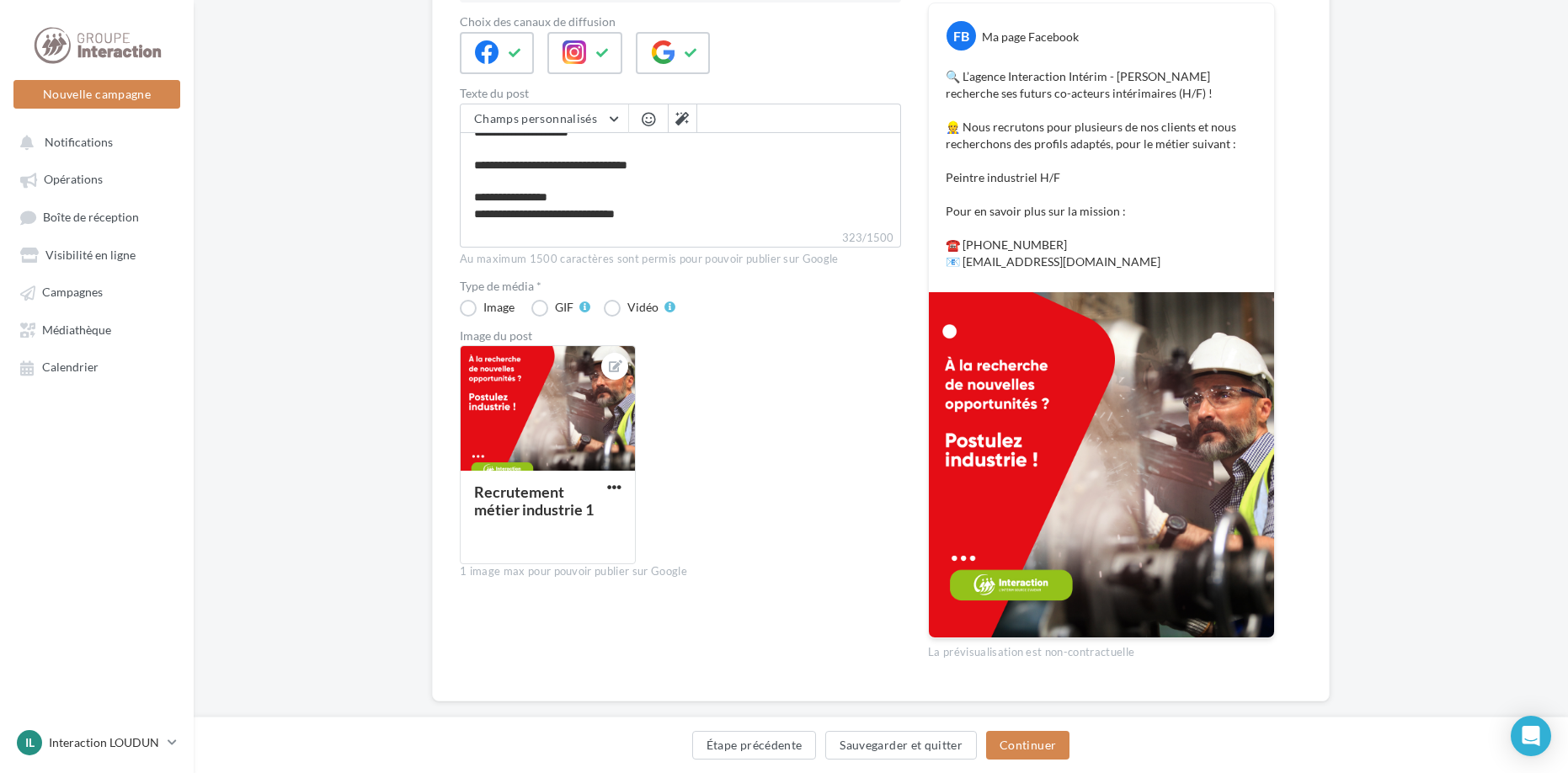
scroll to position [280, 0]
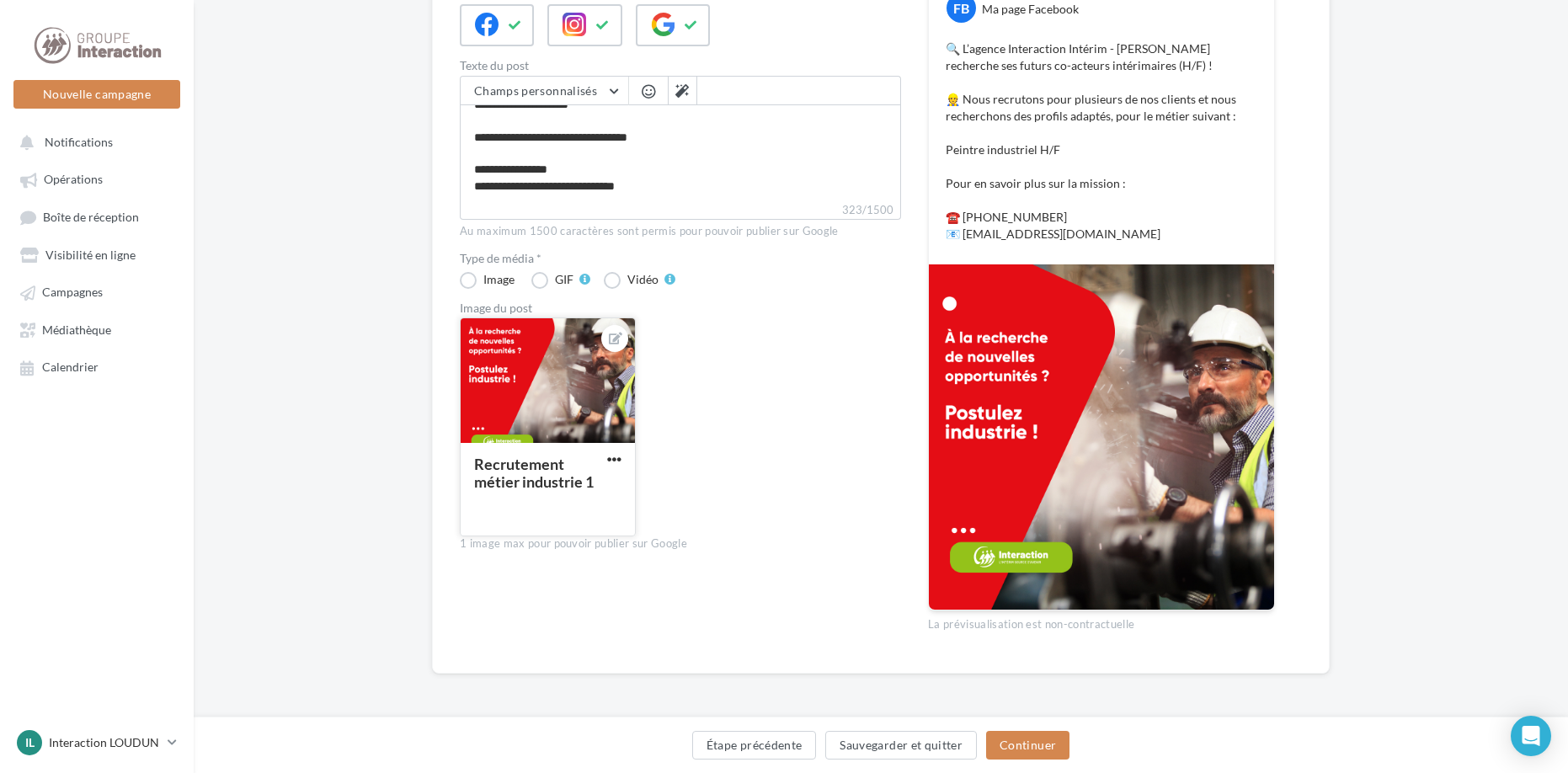
click at [574, 460] on div "Recrutement métier industrie 1" at bounding box center [538, 474] width 127 height 35
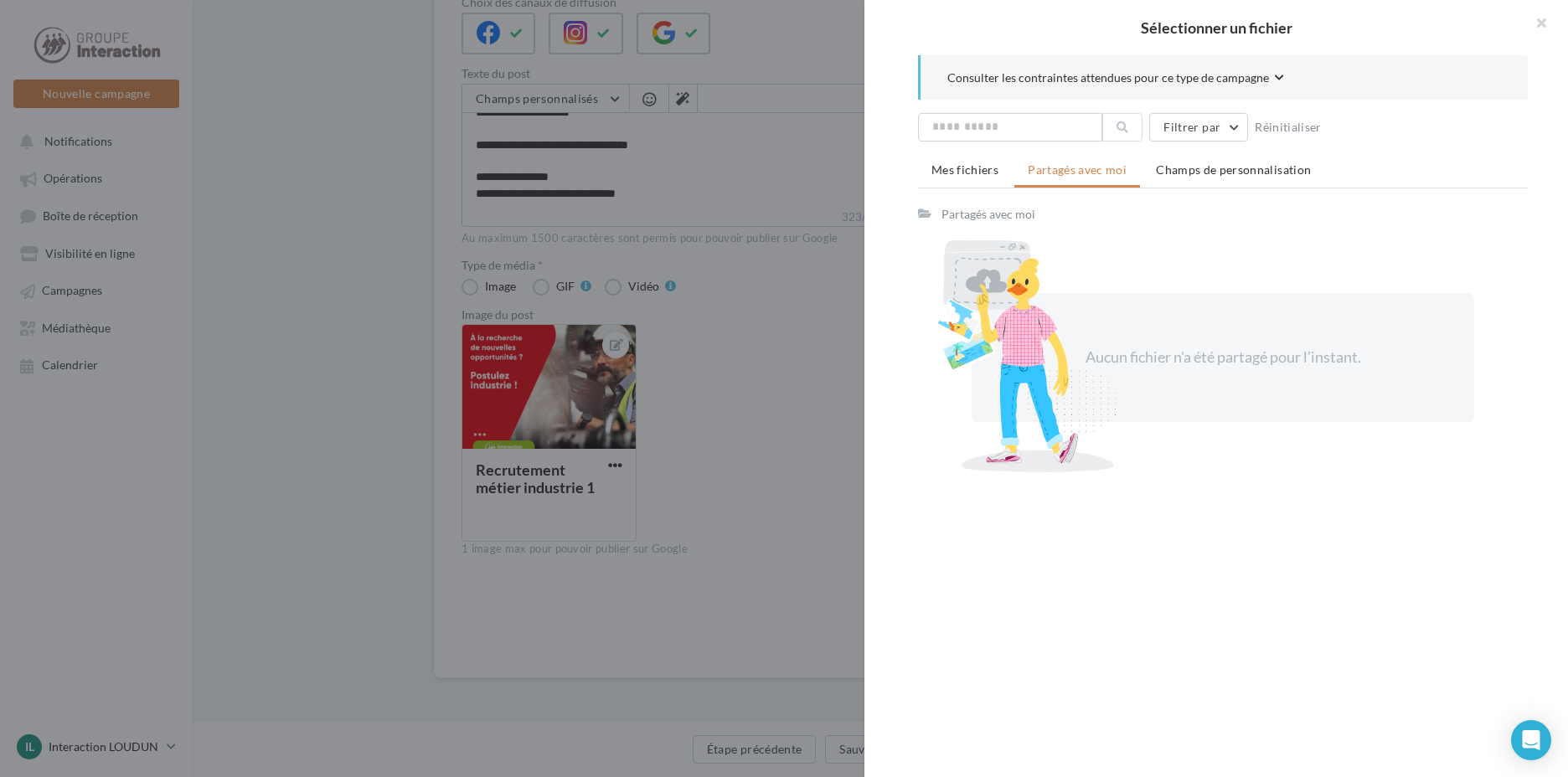
click at [611, 457] on div at bounding box center [784, 388] width 1568 height 777
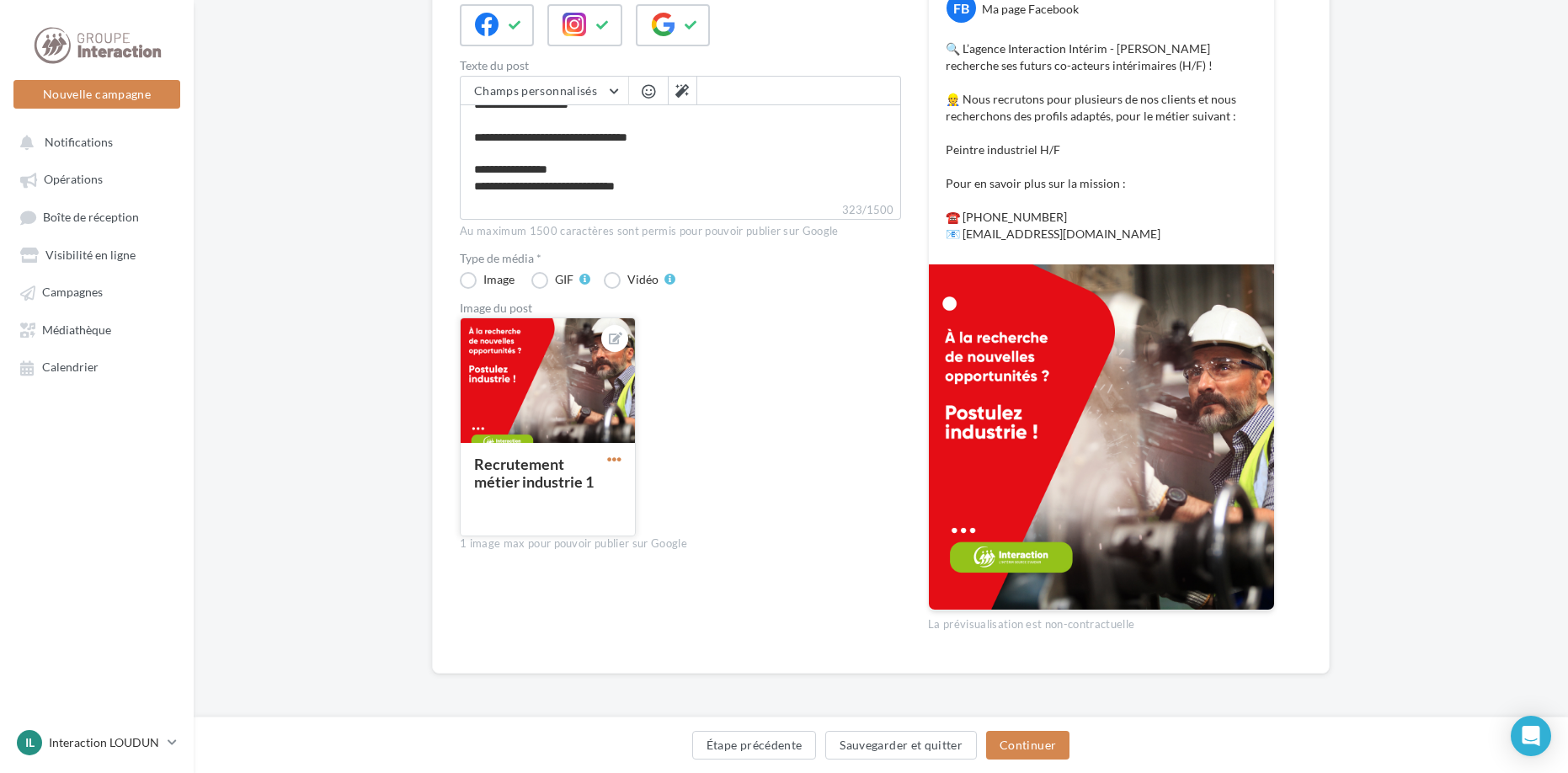
click at [613, 461] on span "button" at bounding box center [615, 459] width 14 height 14
click at [656, 571] on button "Supprimer" at bounding box center [693, 581] width 178 height 44
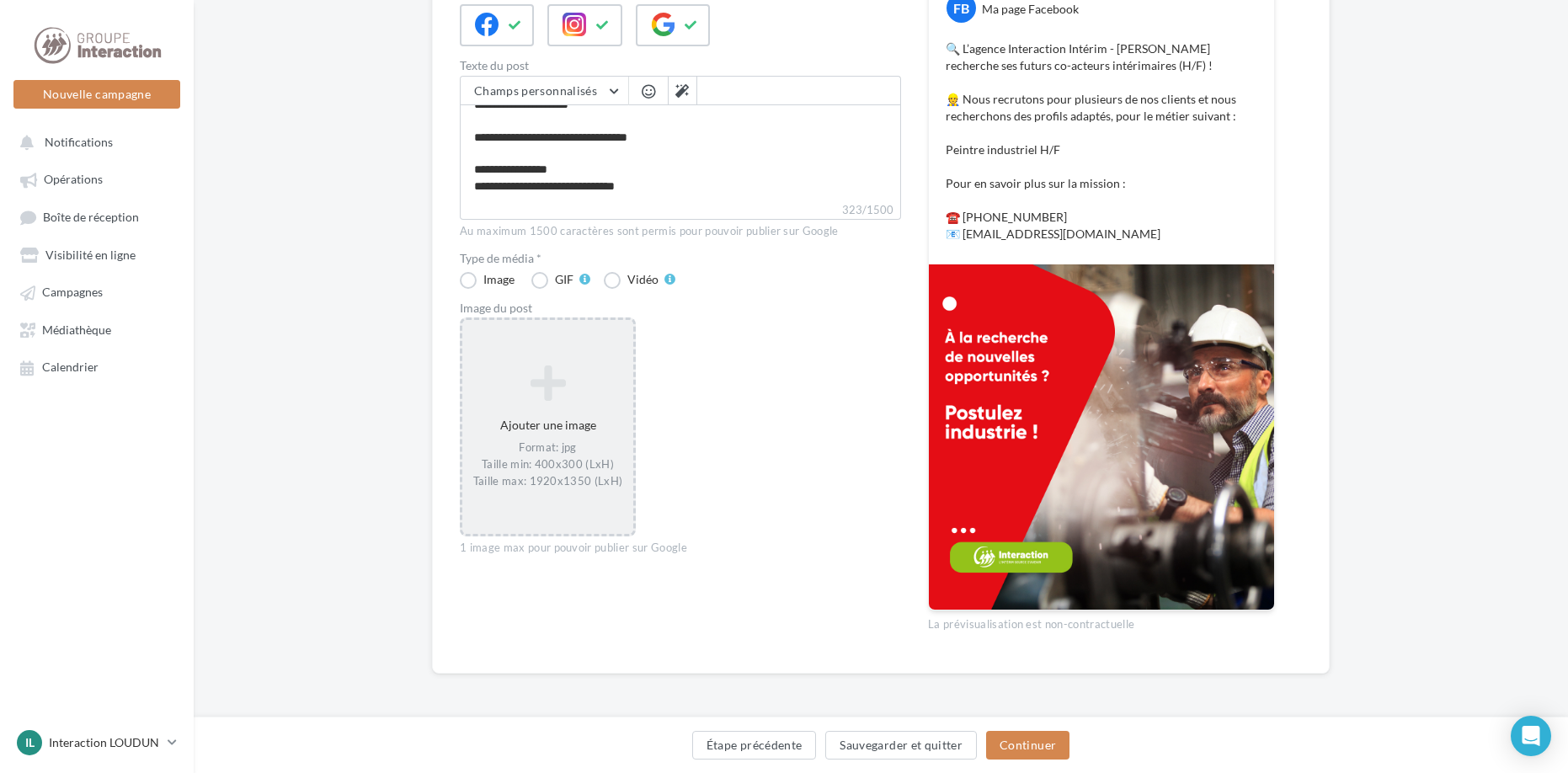
click at [576, 434] on div "Ajouter une image Format: jpg Taille min: 400x300 (LxH) Taille max: 1920x1350 (…" at bounding box center [548, 427] width 171 height 141
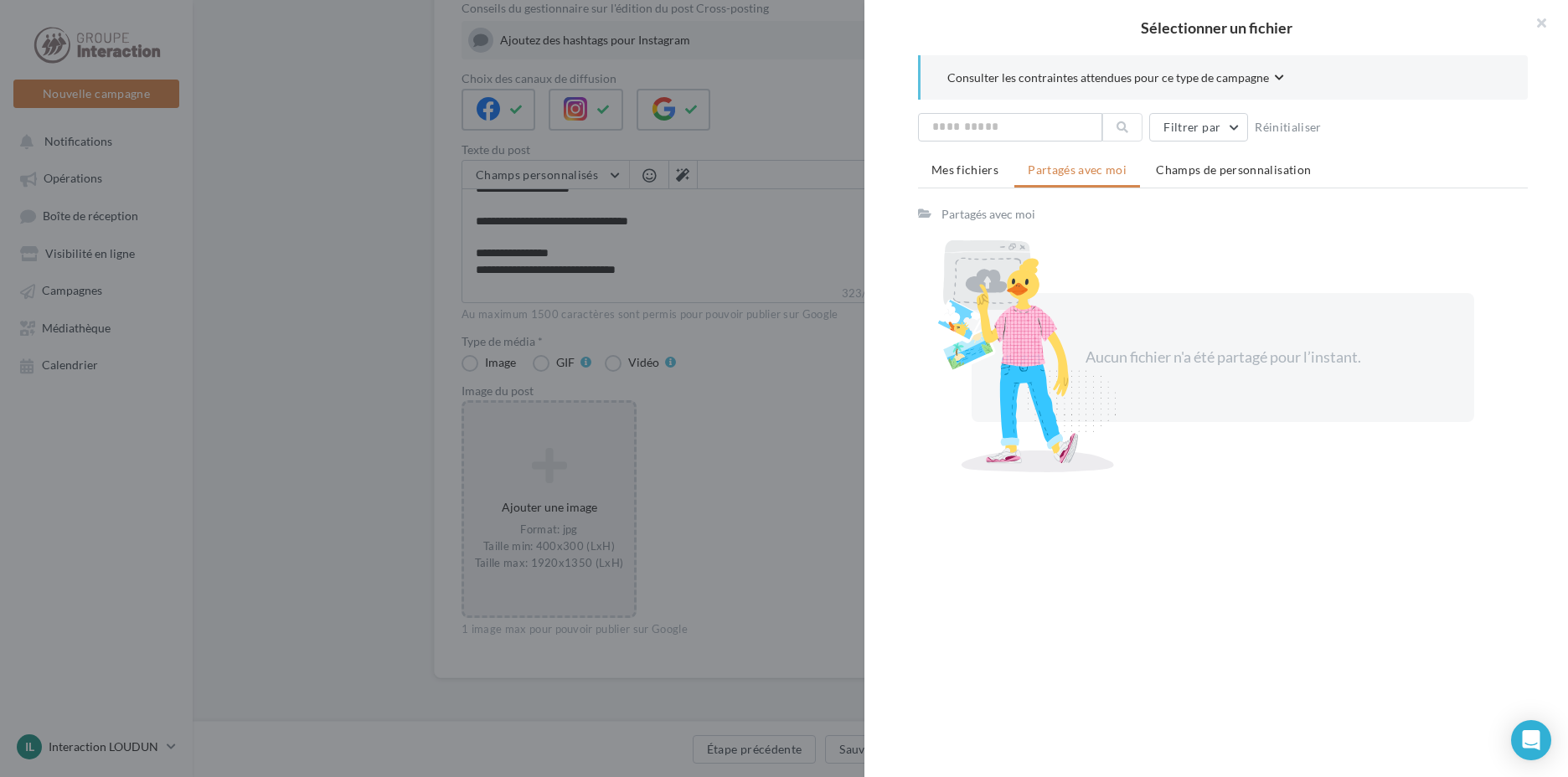
scroll to position [195, 0]
click at [975, 175] on span "Mes fichiers" at bounding box center [965, 169] width 67 height 14
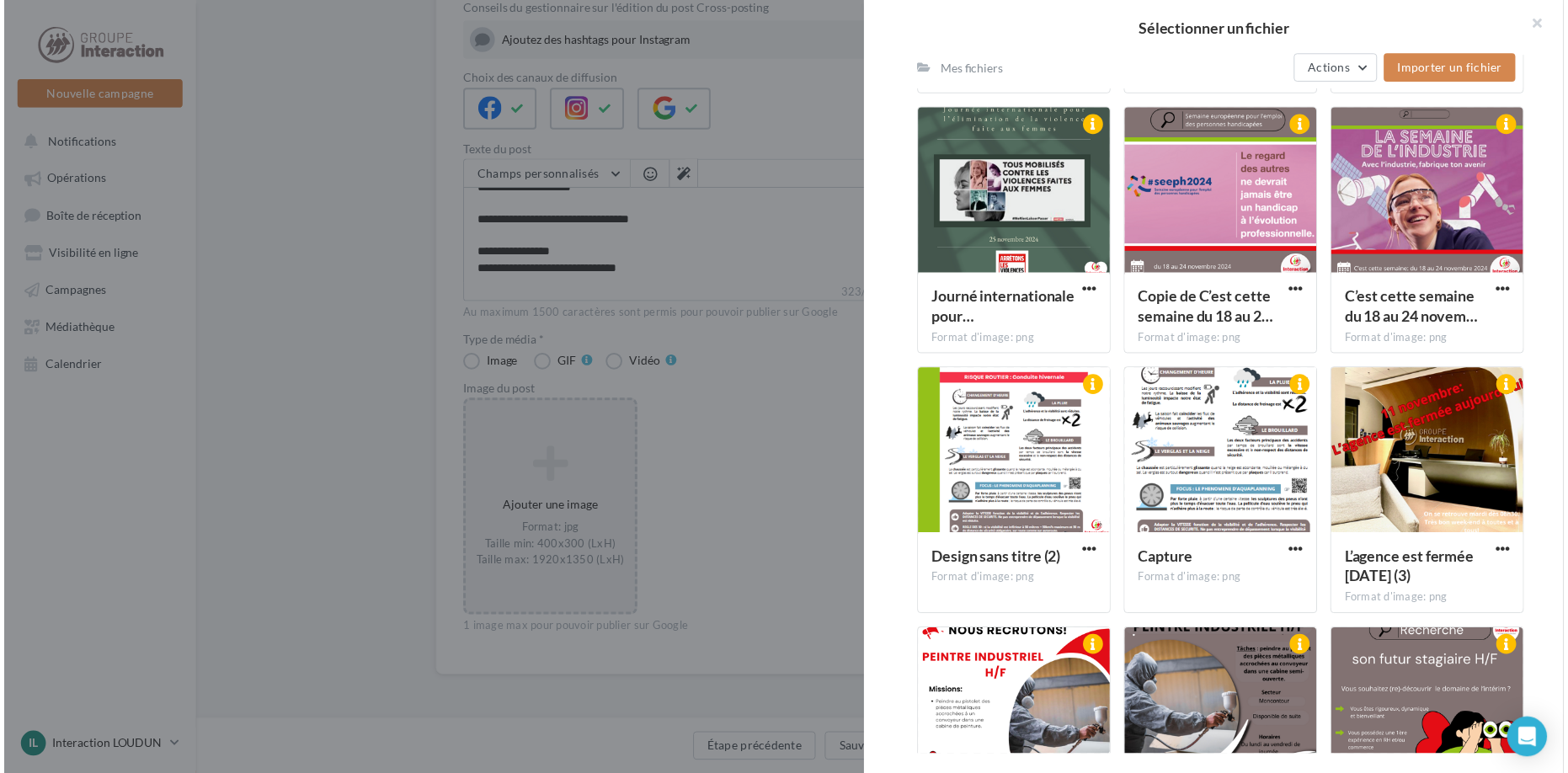
scroll to position [10869, 0]
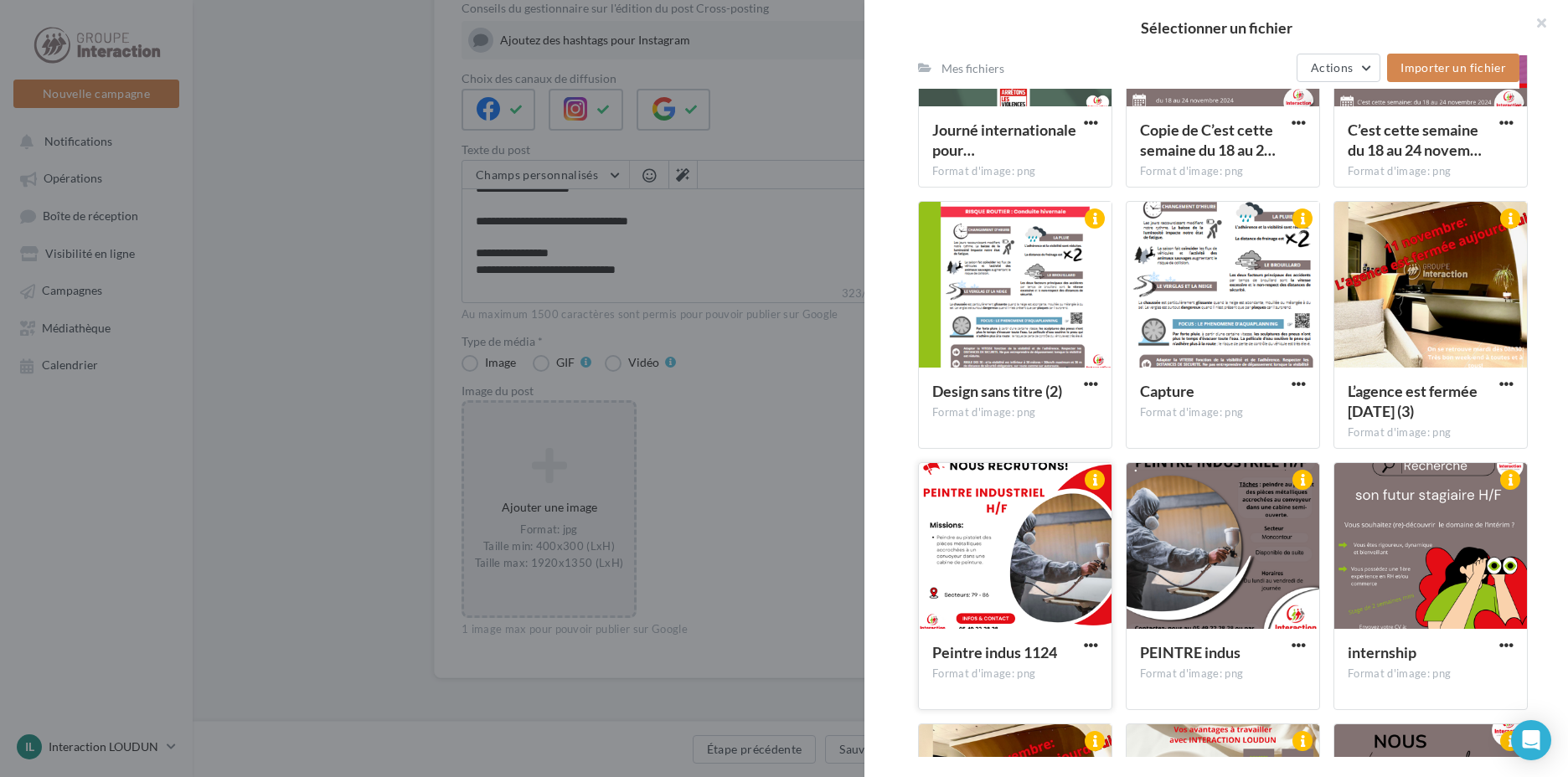
click at [976, 530] on div at bounding box center [1016, 546] width 193 height 168
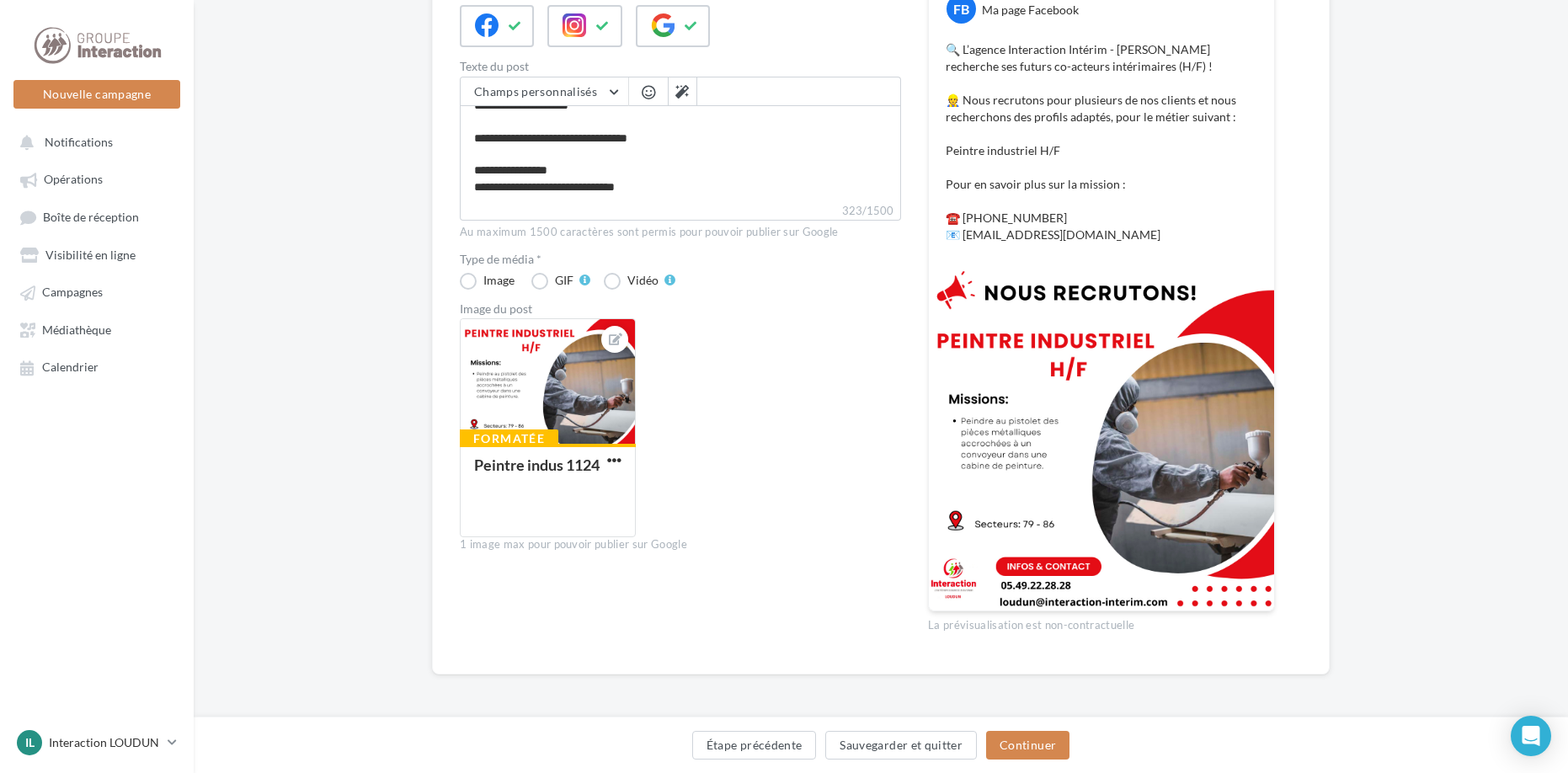
scroll to position [280, 0]
click at [1030, 746] on button "Continuer" at bounding box center [1027, 745] width 84 height 28
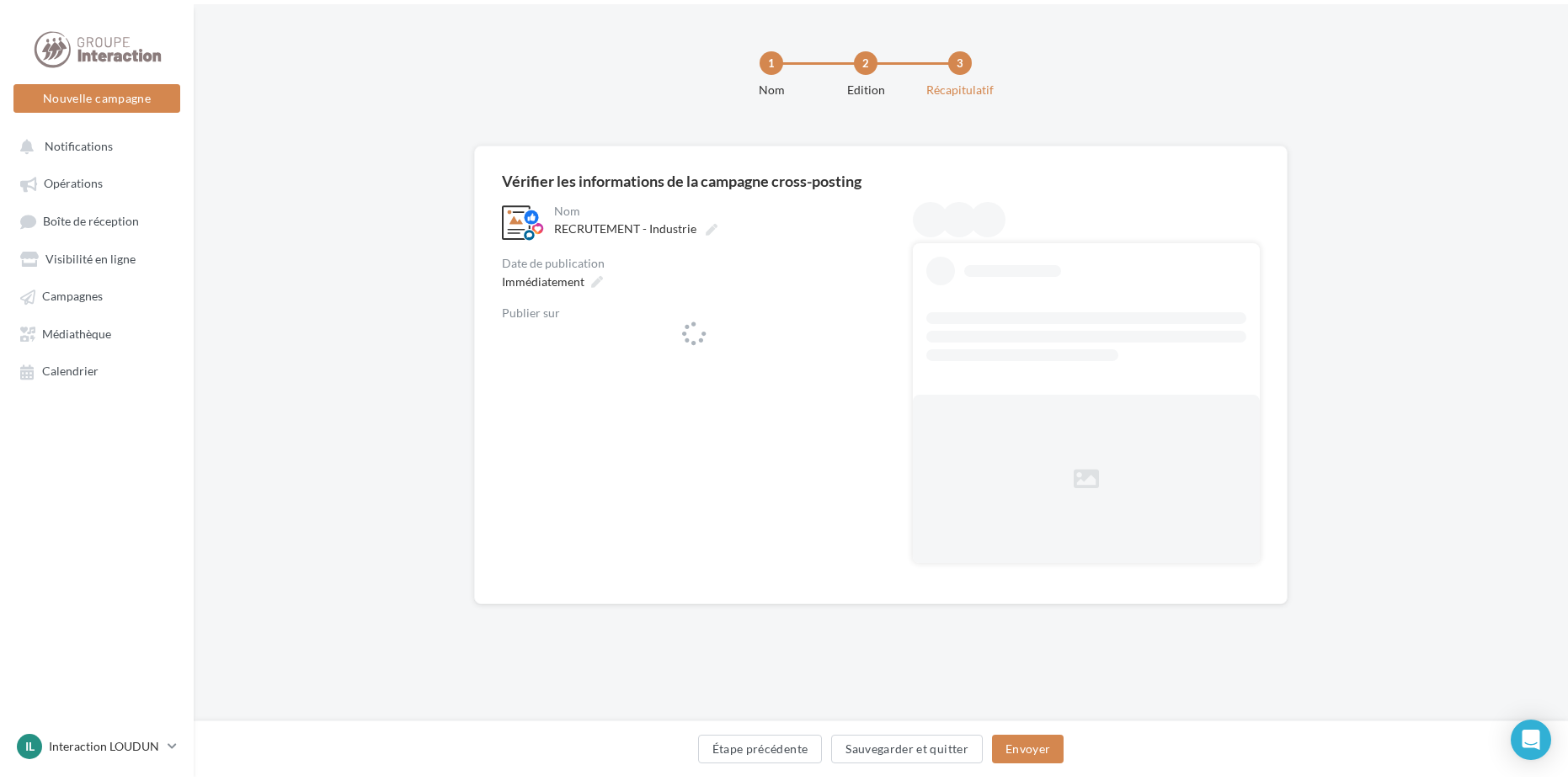
scroll to position [0, 0]
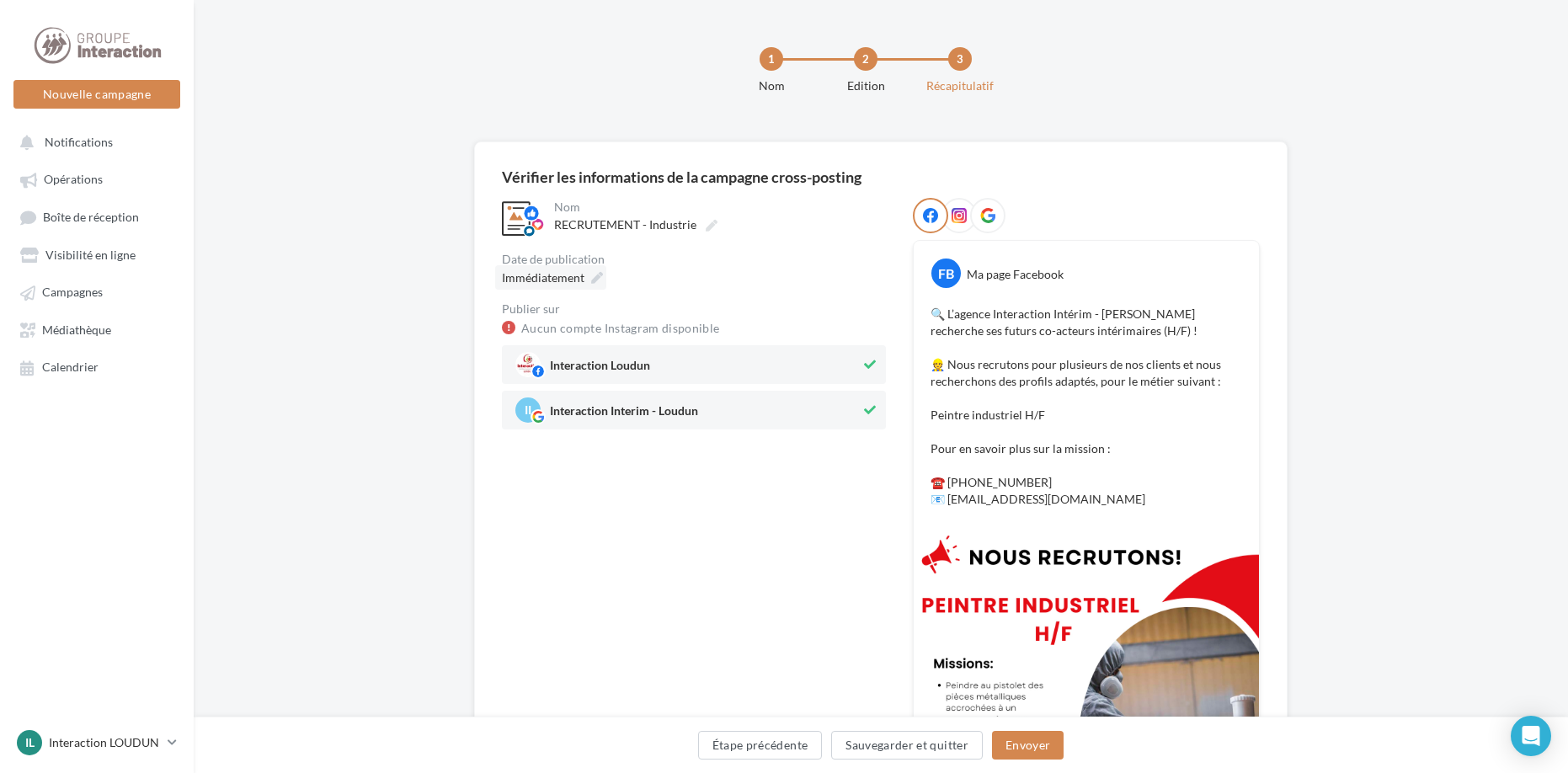
click at [577, 281] on span "Immédiatement" at bounding box center [543, 278] width 83 height 14
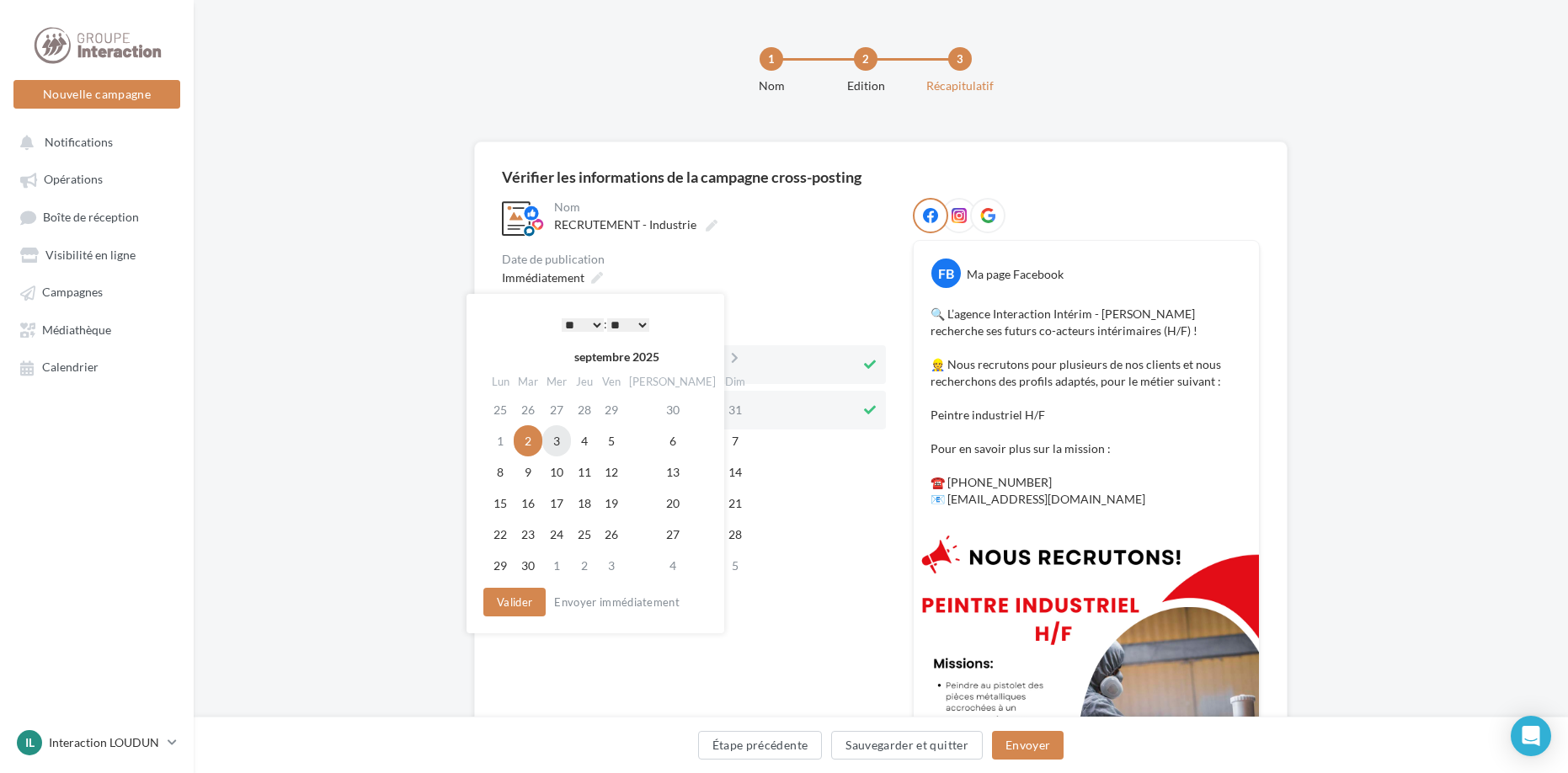
click at [556, 441] on td "3" at bounding box center [556, 440] width 28 height 31
click at [577, 320] on select "* * * * * * * * * * ** ** ** ** ** ** ** ** ** ** ** ** ** **" at bounding box center [583, 324] width 42 height 13
click at [624, 318] on select "** ** ** ** ** **" at bounding box center [629, 324] width 42 height 13
click at [523, 605] on button "Valider" at bounding box center [514, 602] width 63 height 28
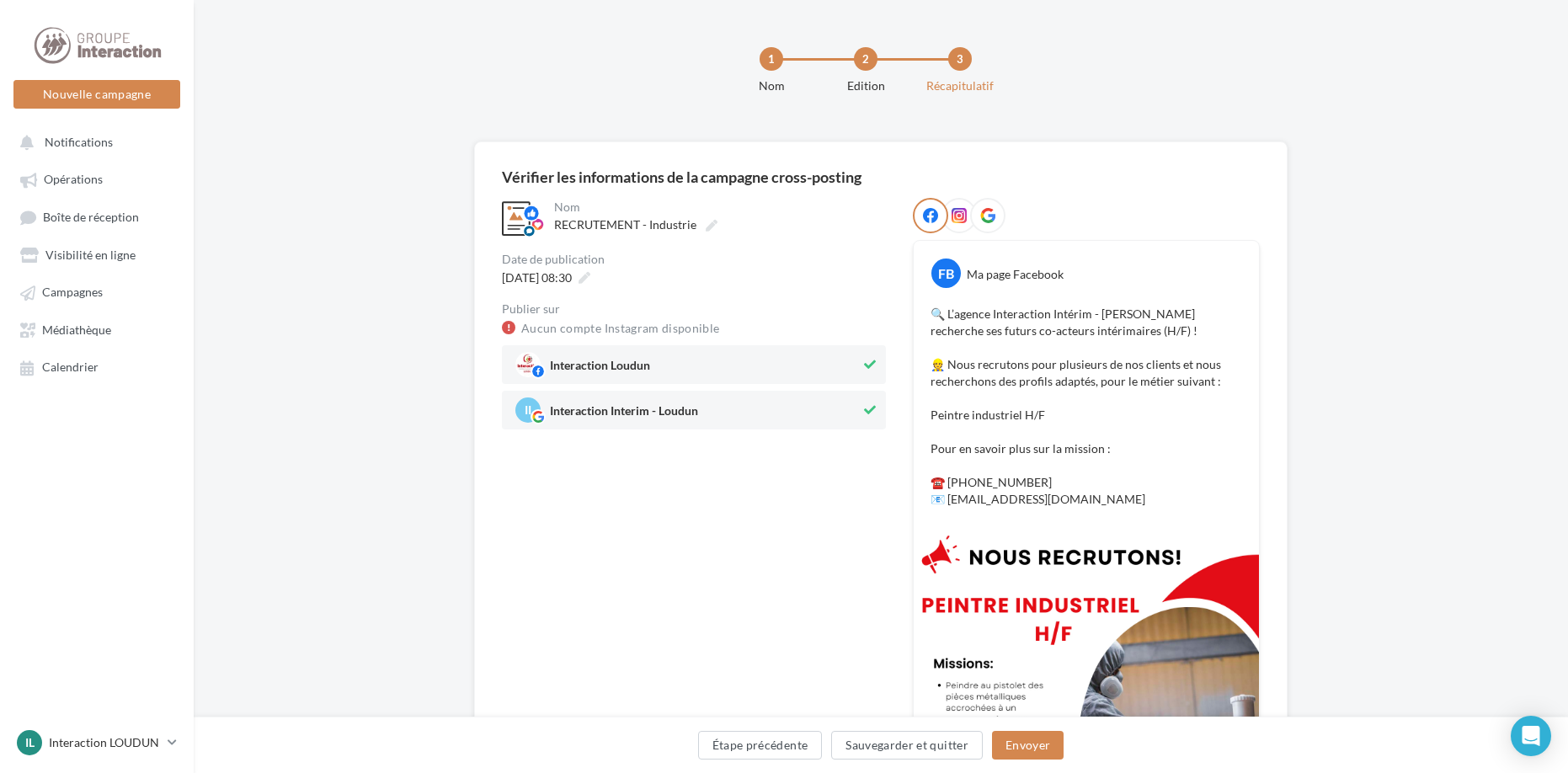
click at [869, 412] on icon at bounding box center [870, 409] width 11 height 11
click at [1038, 747] on button "Envoyer" at bounding box center [1027, 745] width 71 height 28
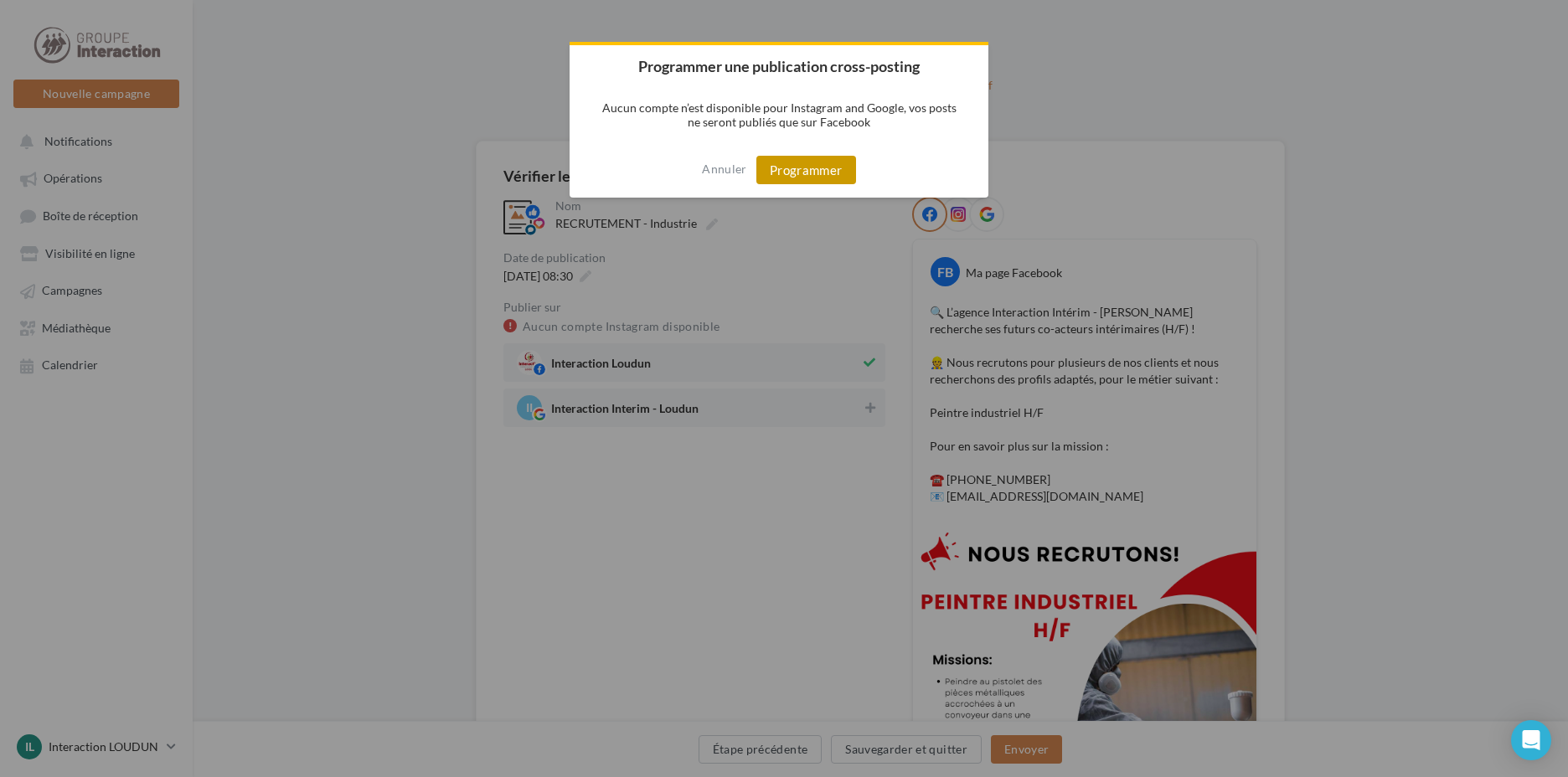
click at [796, 167] on button "Programmer" at bounding box center [806, 170] width 100 height 28
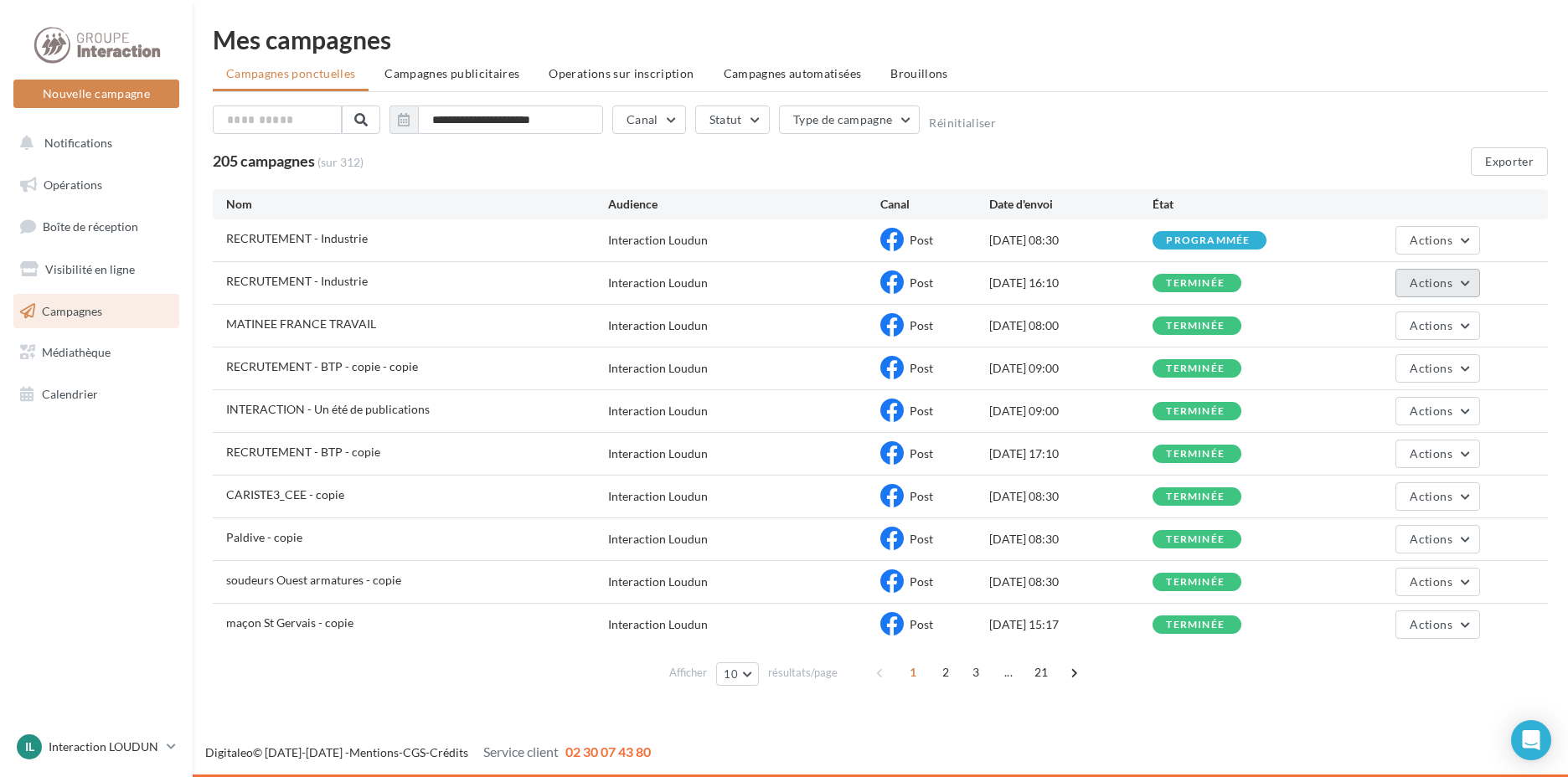
click at [1467, 287] on button "Actions" at bounding box center [1437, 283] width 84 height 28
click at [1372, 316] on button "Voir les résultats" at bounding box center [1396, 323] width 167 height 44
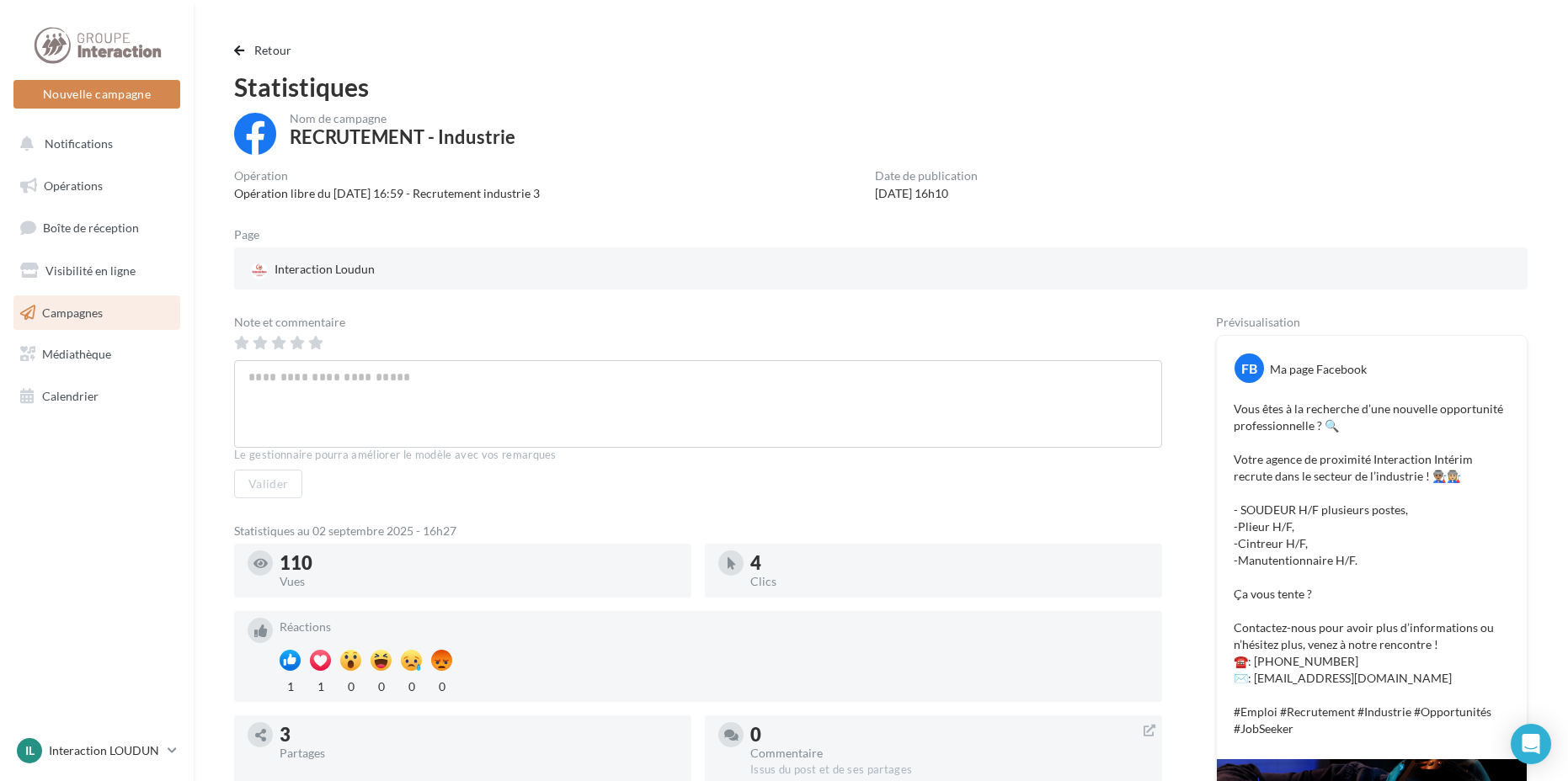
scroll to position [85, 0]
